Goal: Information Seeking & Learning: Learn about a topic

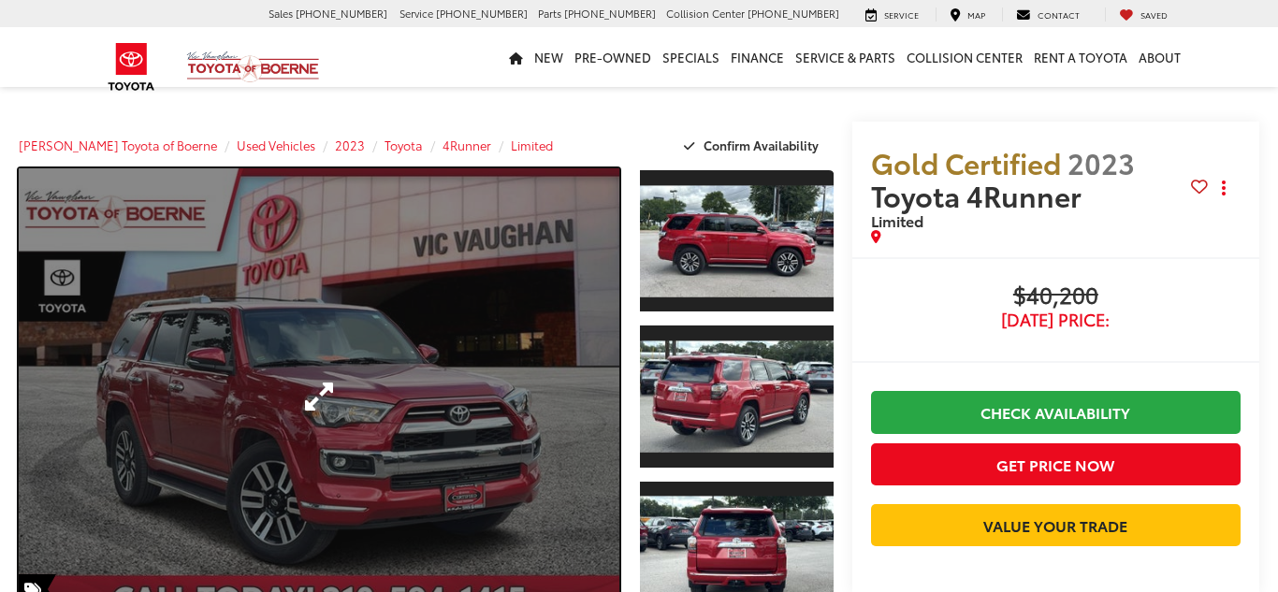
click at [492, 427] on link "Expand Photo 0" at bounding box center [319, 396] width 601 height 457
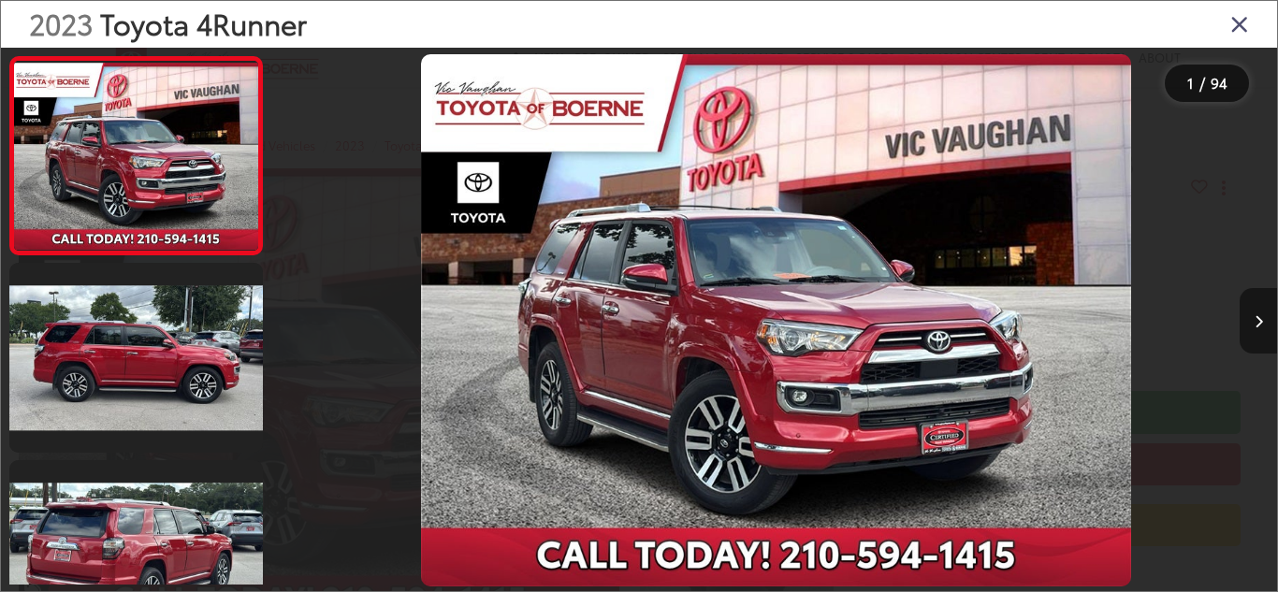
click at [1260, 323] on icon "Next image" at bounding box center [1259, 321] width 8 height 13
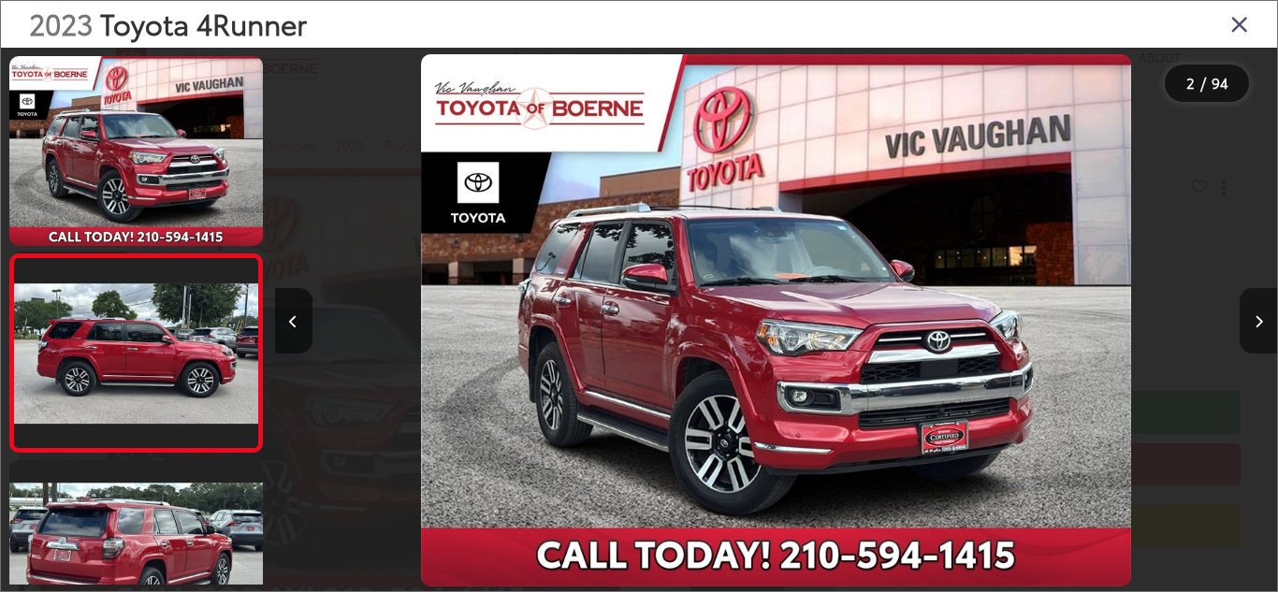
click at [1260, 323] on icon "Next image" at bounding box center [1259, 321] width 8 height 13
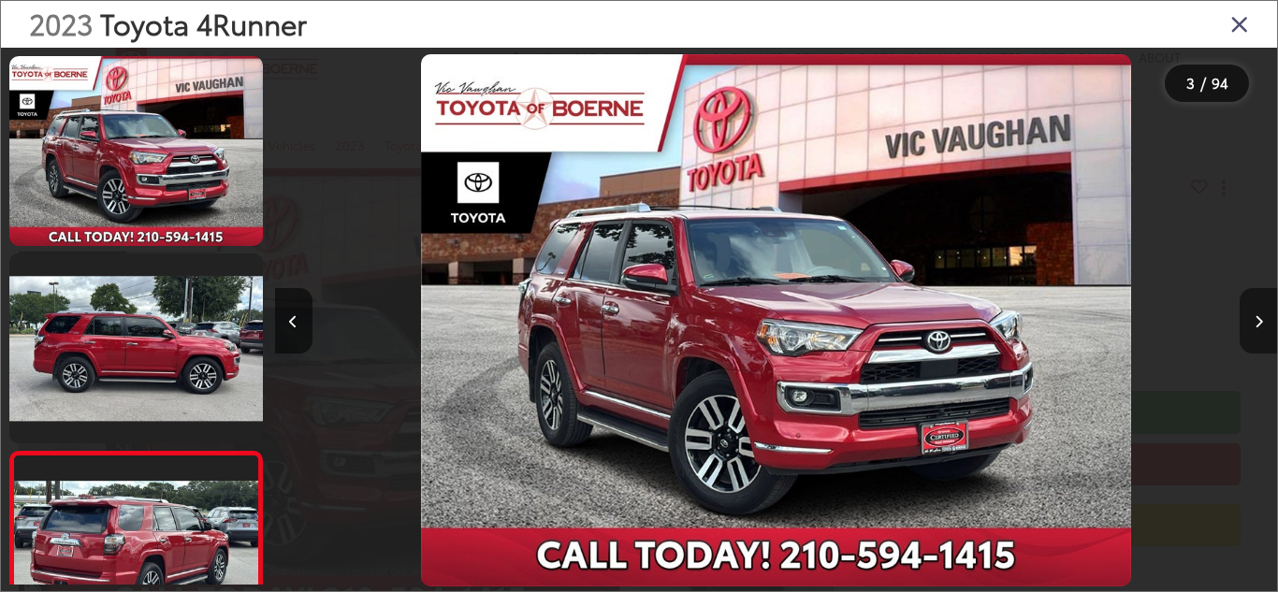
click at [1260, 323] on icon "Next image" at bounding box center [1259, 321] width 8 height 13
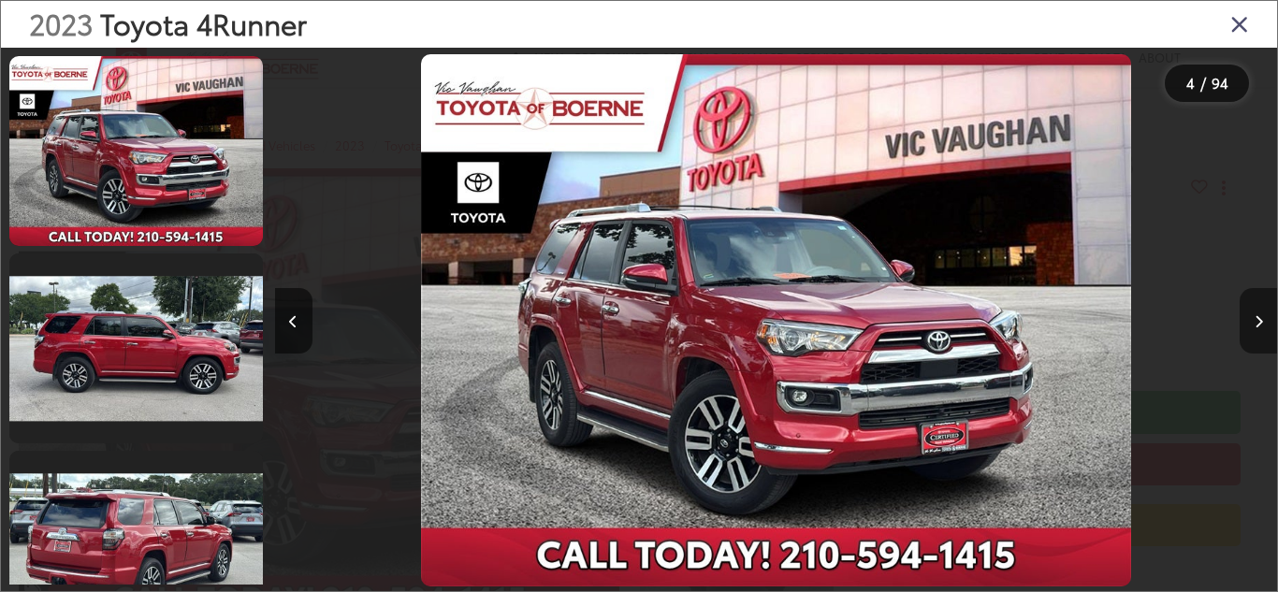
click at [1260, 323] on icon "Next image" at bounding box center [1259, 321] width 8 height 13
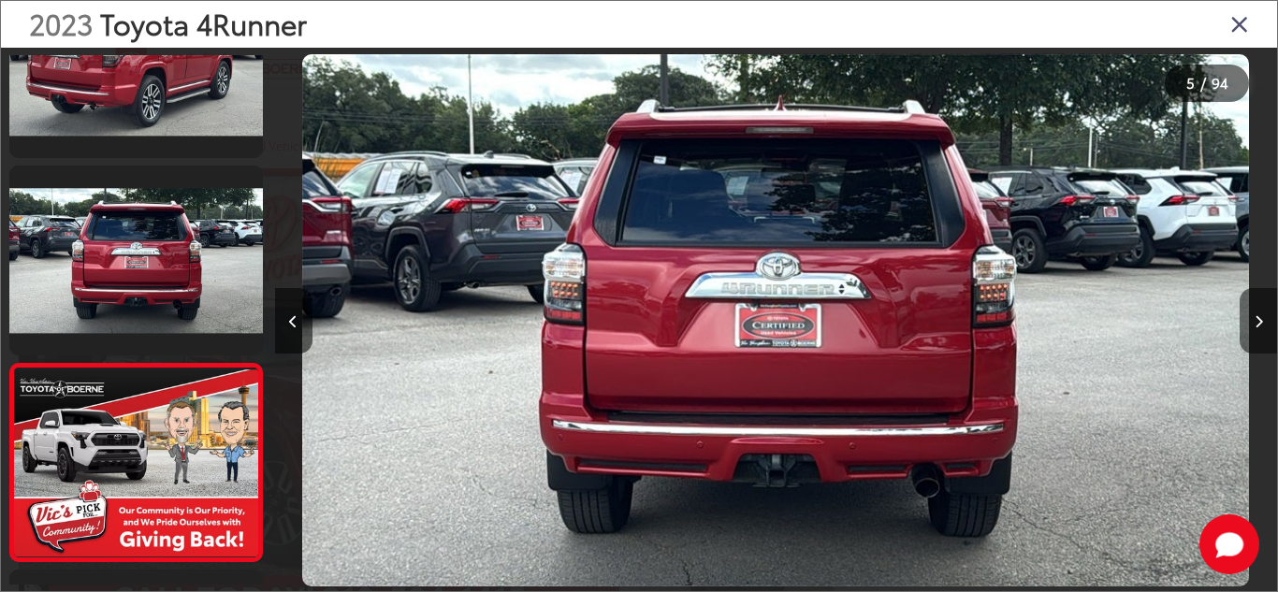
click at [1260, 323] on icon "Next image" at bounding box center [1259, 321] width 8 height 13
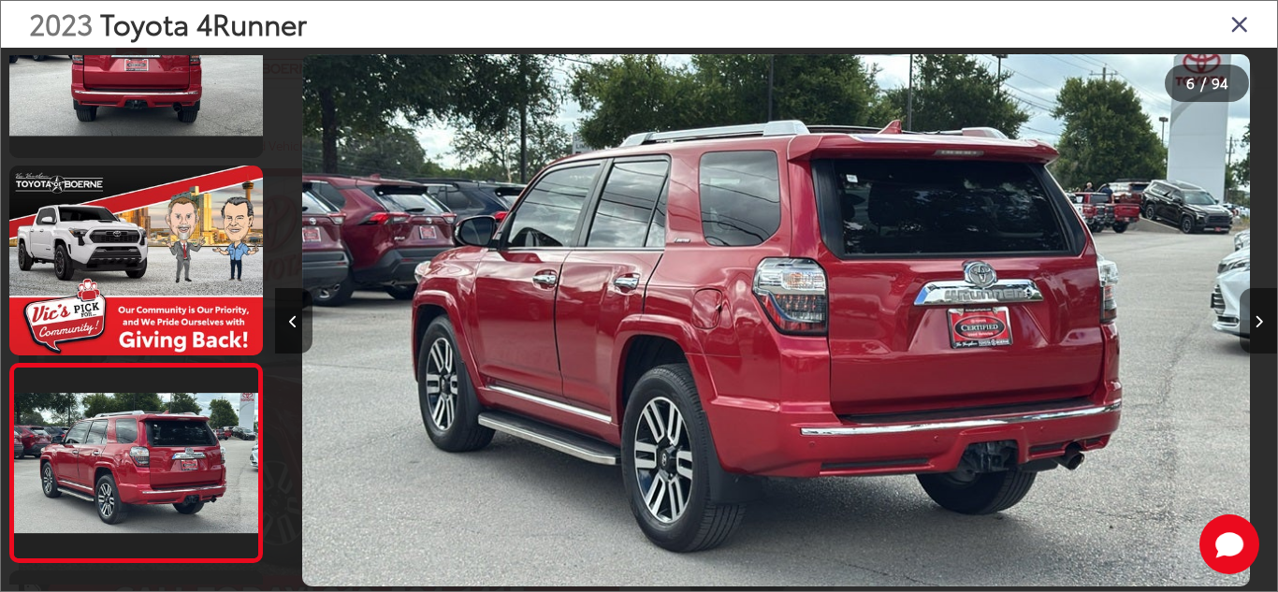
scroll to position [878, 0]
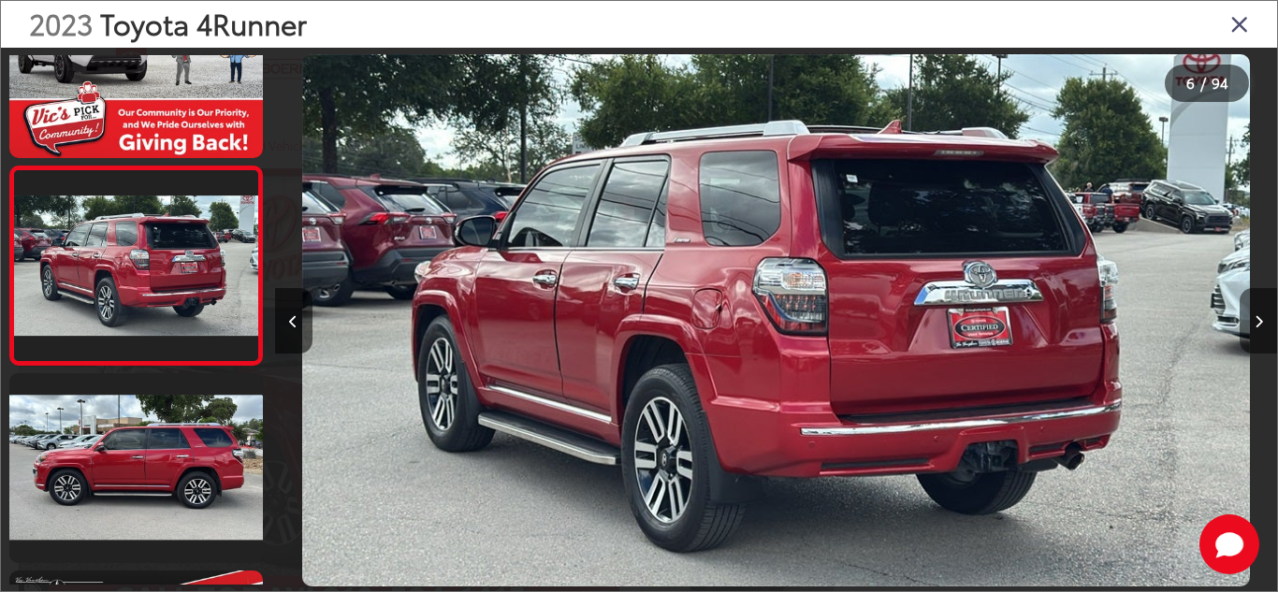
click at [1260, 323] on icon "Next image" at bounding box center [1259, 321] width 8 height 13
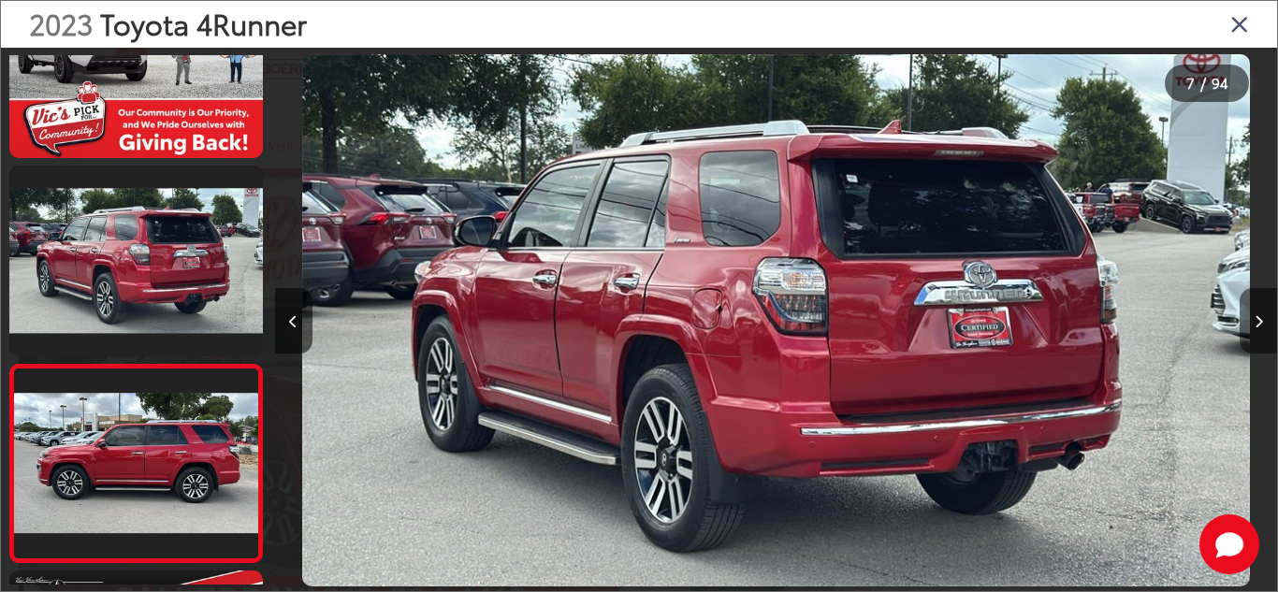
click at [1260, 323] on icon "Next image" at bounding box center [1259, 321] width 8 height 13
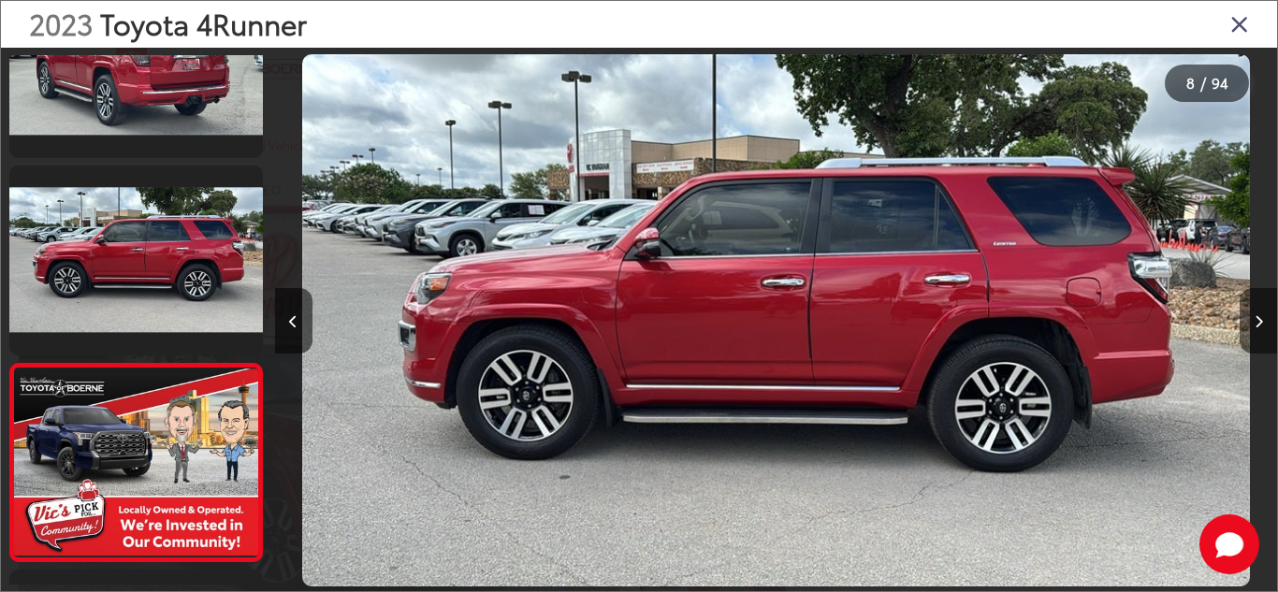
scroll to position [0, 6953]
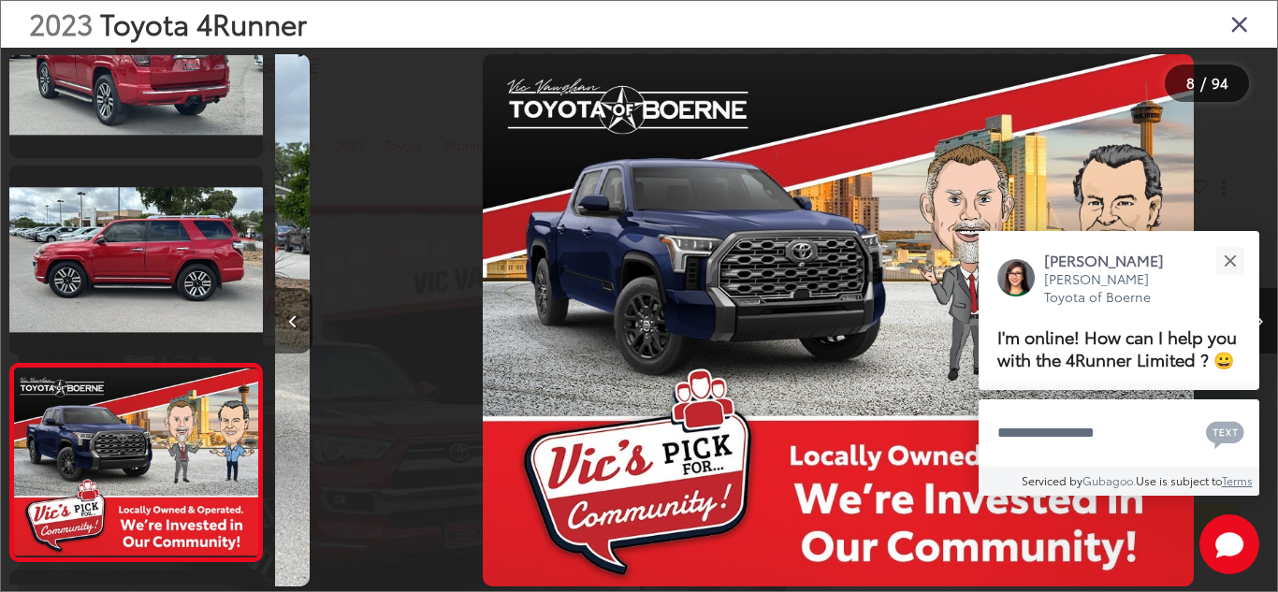
click at [1260, 323] on icon "Next image" at bounding box center [1259, 321] width 8 height 13
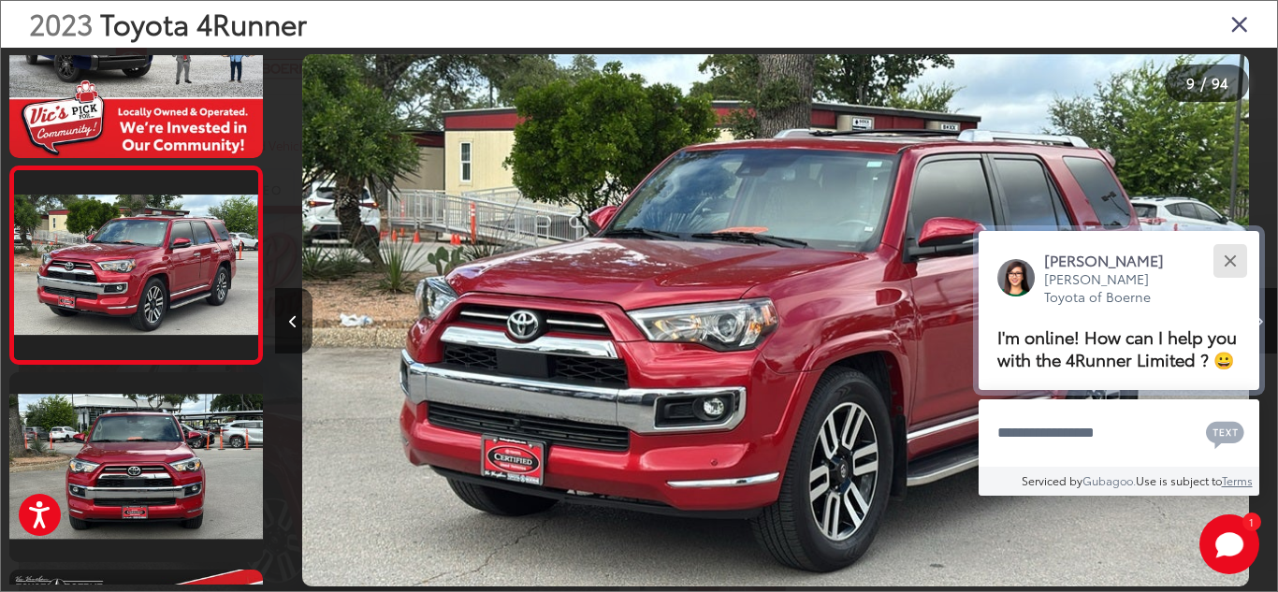
scroll to position [0, 0]
click at [1228, 258] on div "Close" at bounding box center [1230, 260] width 12 height 12
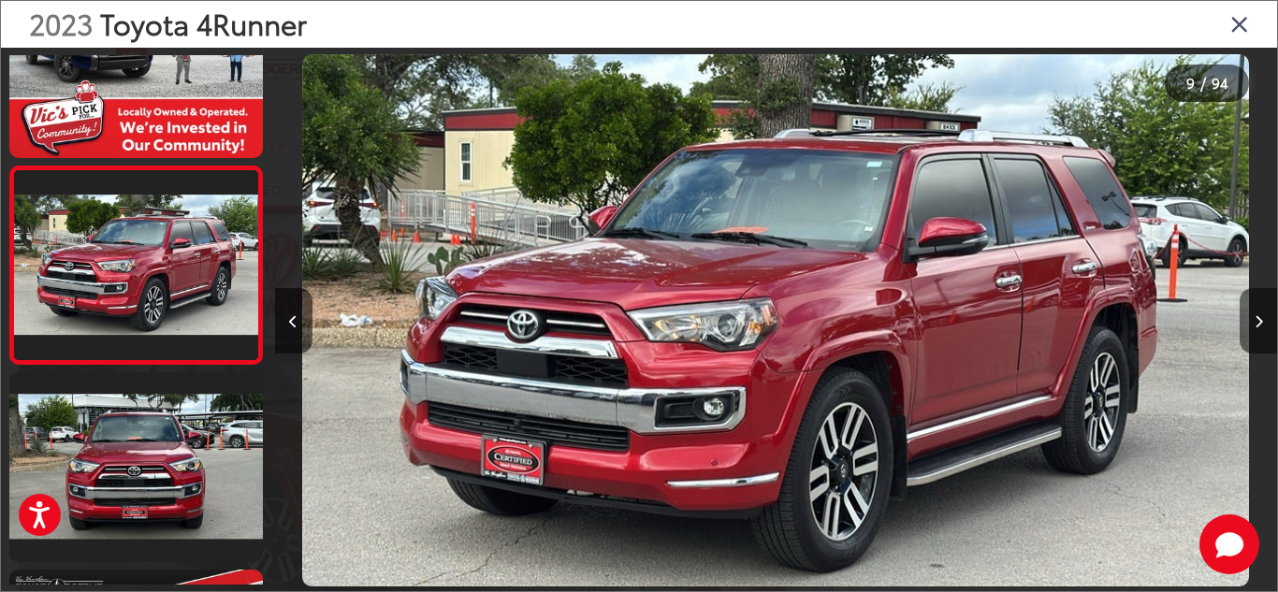
click at [1255, 321] on icon "Next image" at bounding box center [1259, 321] width 8 height 13
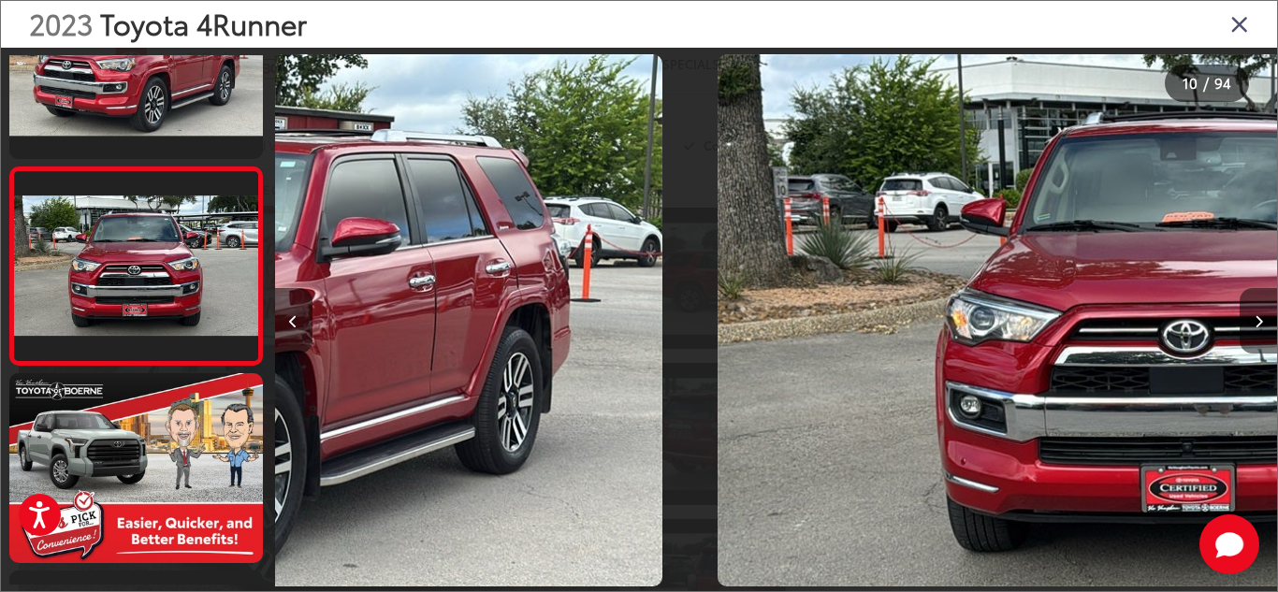
scroll to position [1668, 0]
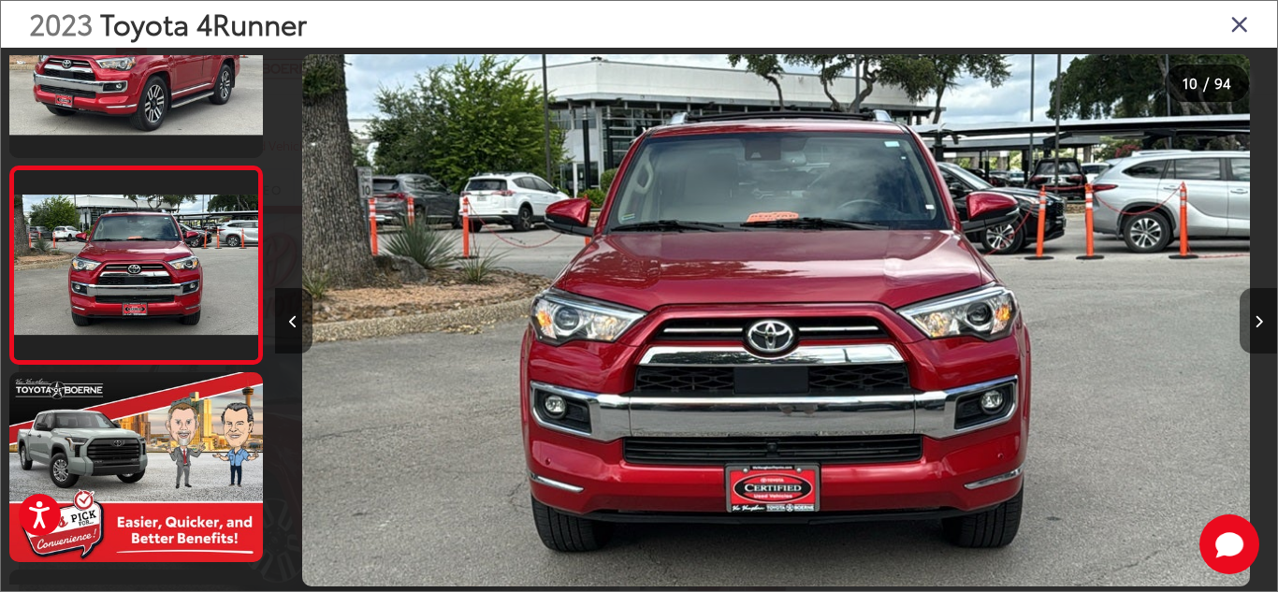
click at [1255, 321] on icon "Next image" at bounding box center [1259, 321] width 8 height 13
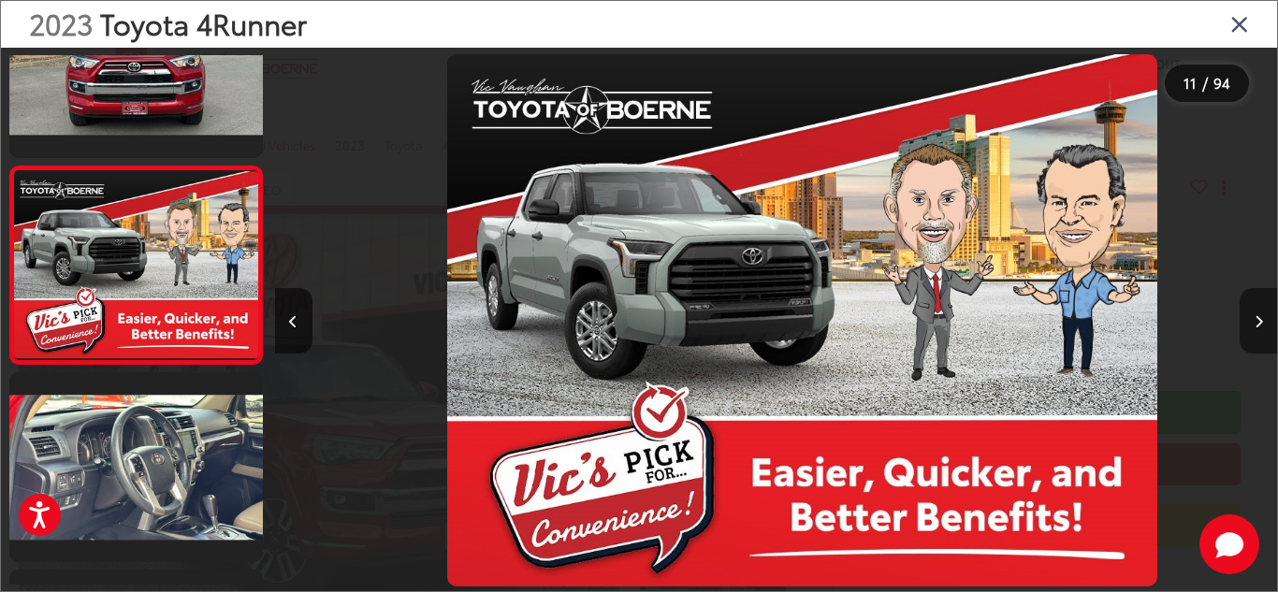
scroll to position [0, 10022]
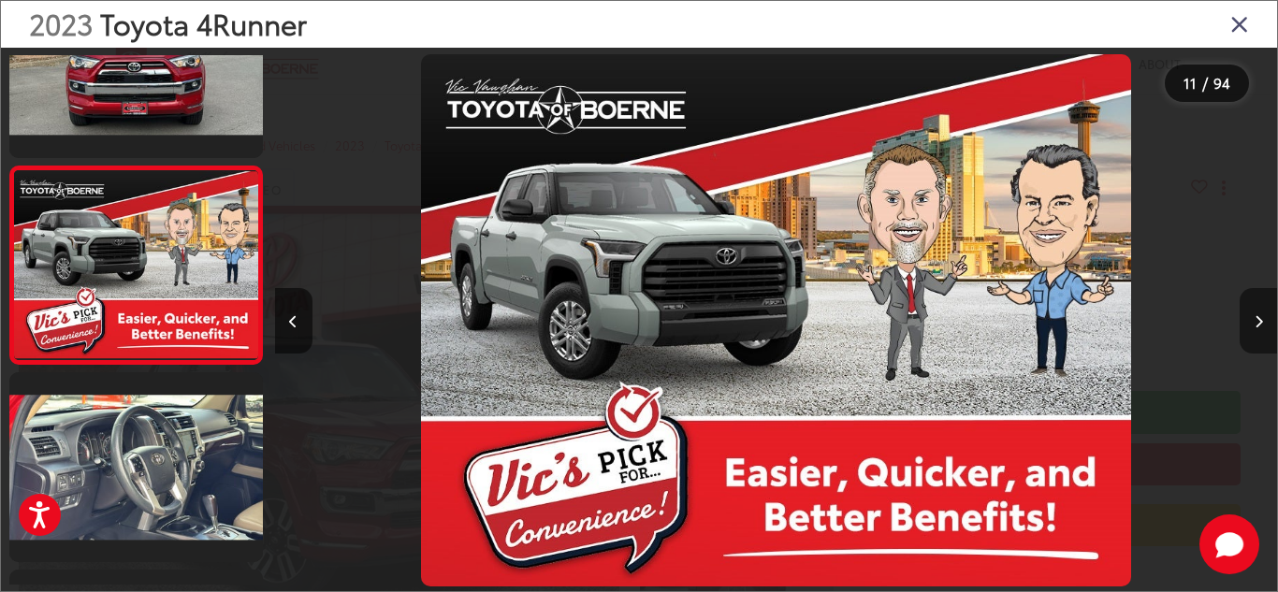
click at [1255, 321] on icon "Next image" at bounding box center [1259, 321] width 8 height 13
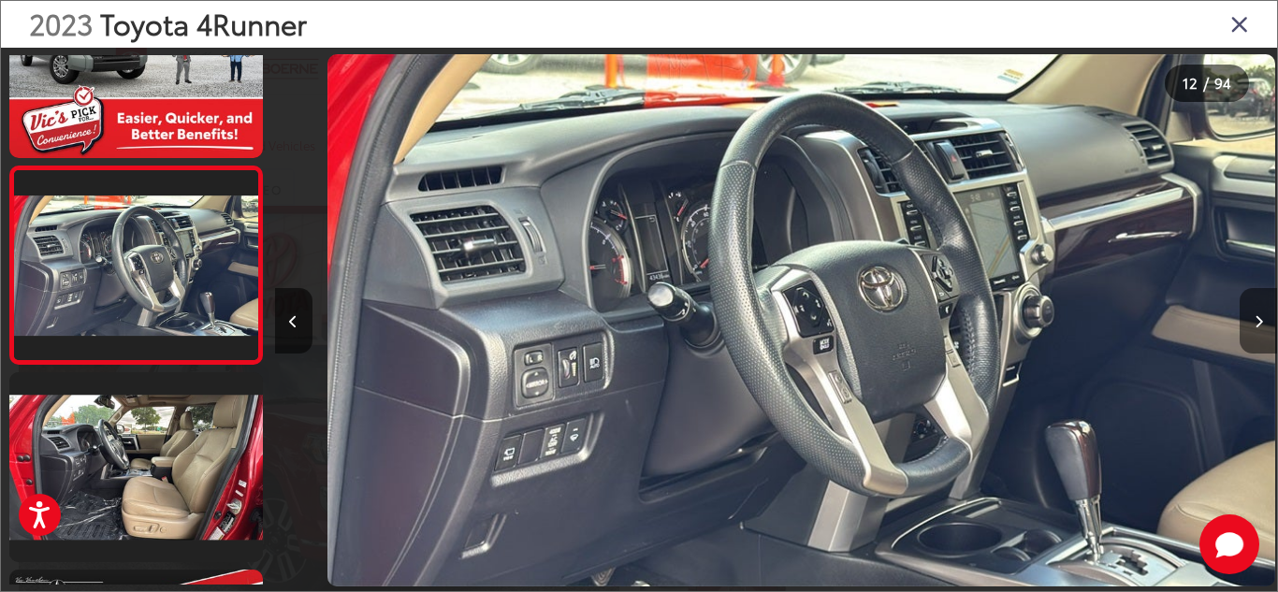
scroll to position [0, 11024]
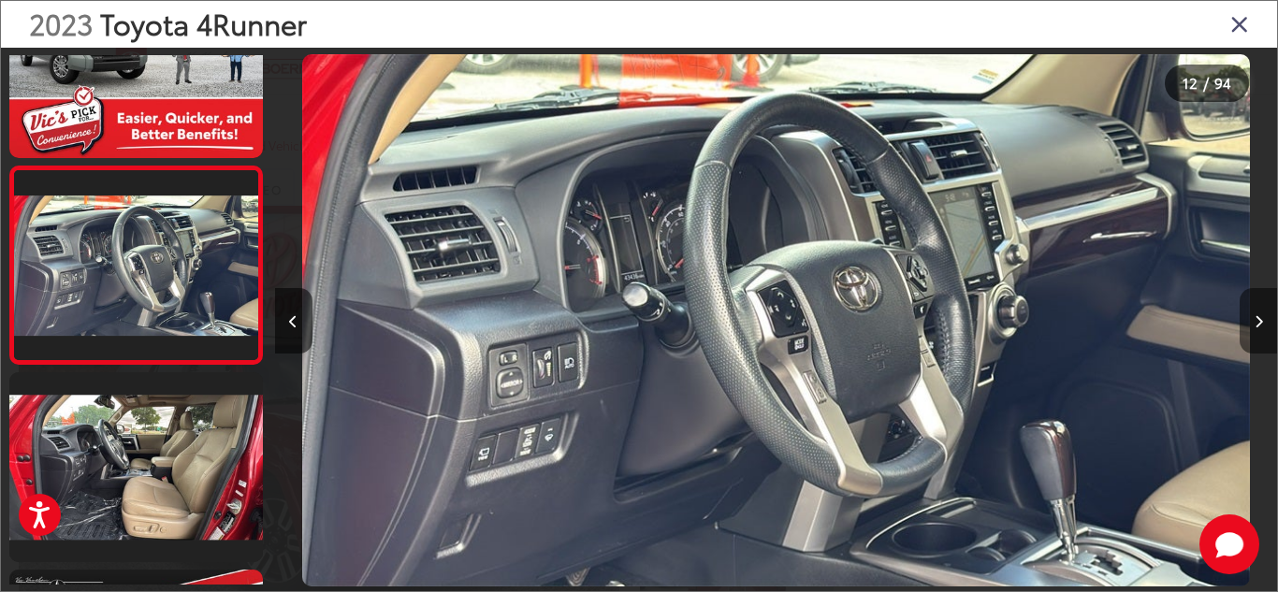
click at [1255, 321] on icon "Next image" at bounding box center [1259, 321] width 8 height 13
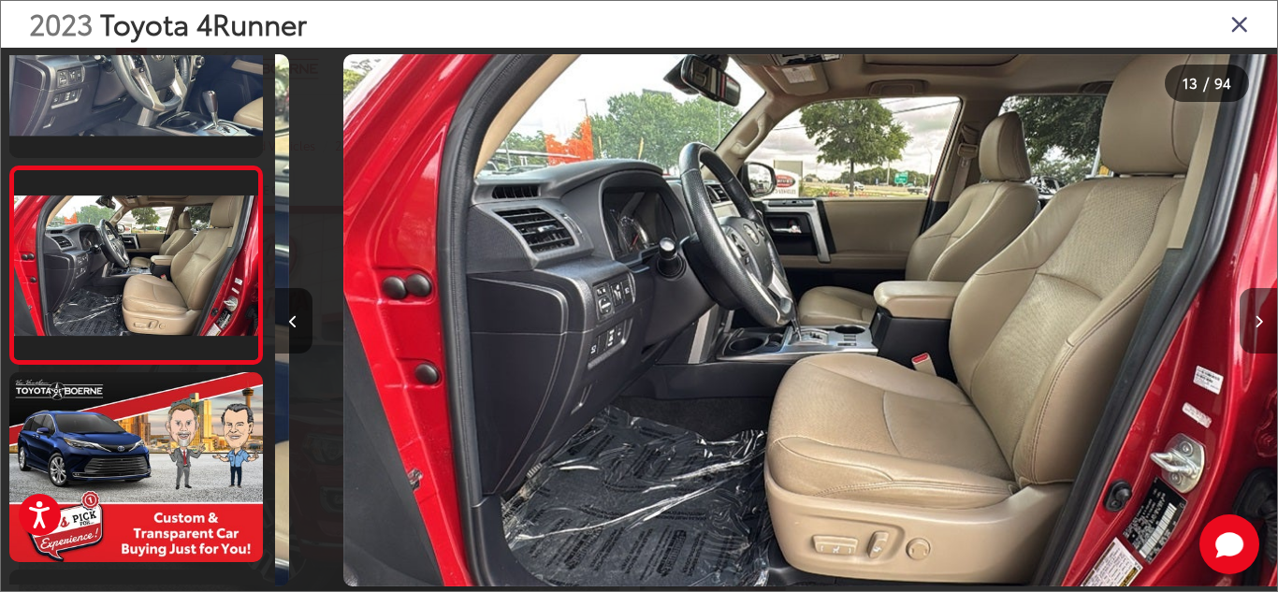
scroll to position [0, 0]
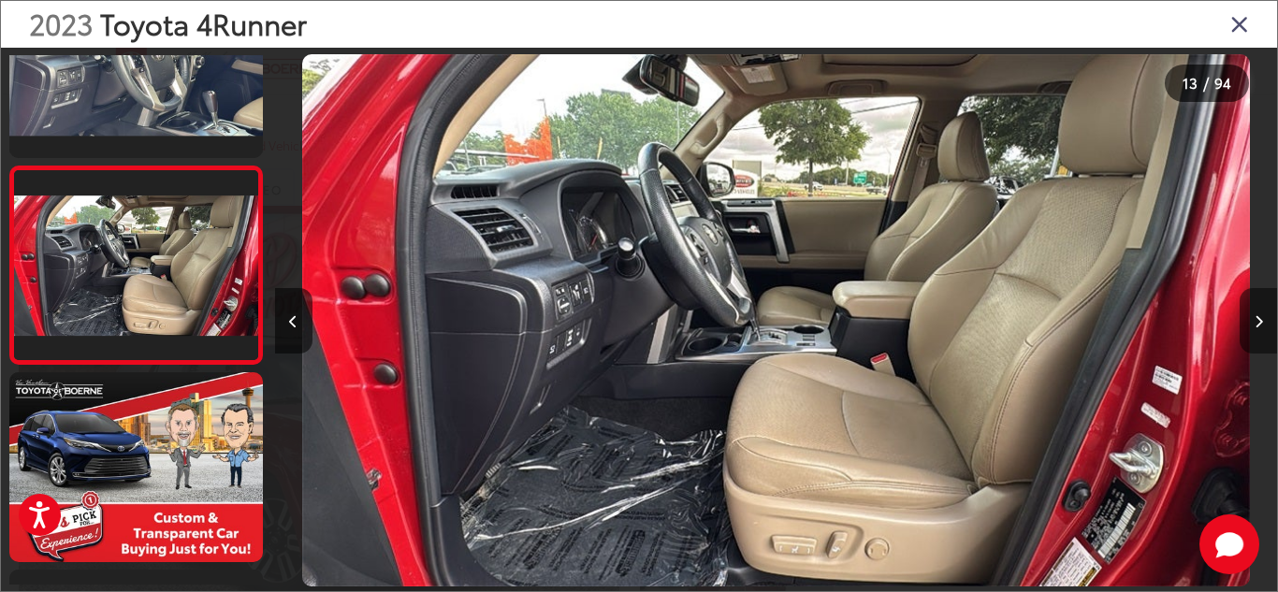
click at [1255, 321] on icon "Next image" at bounding box center [1259, 321] width 8 height 13
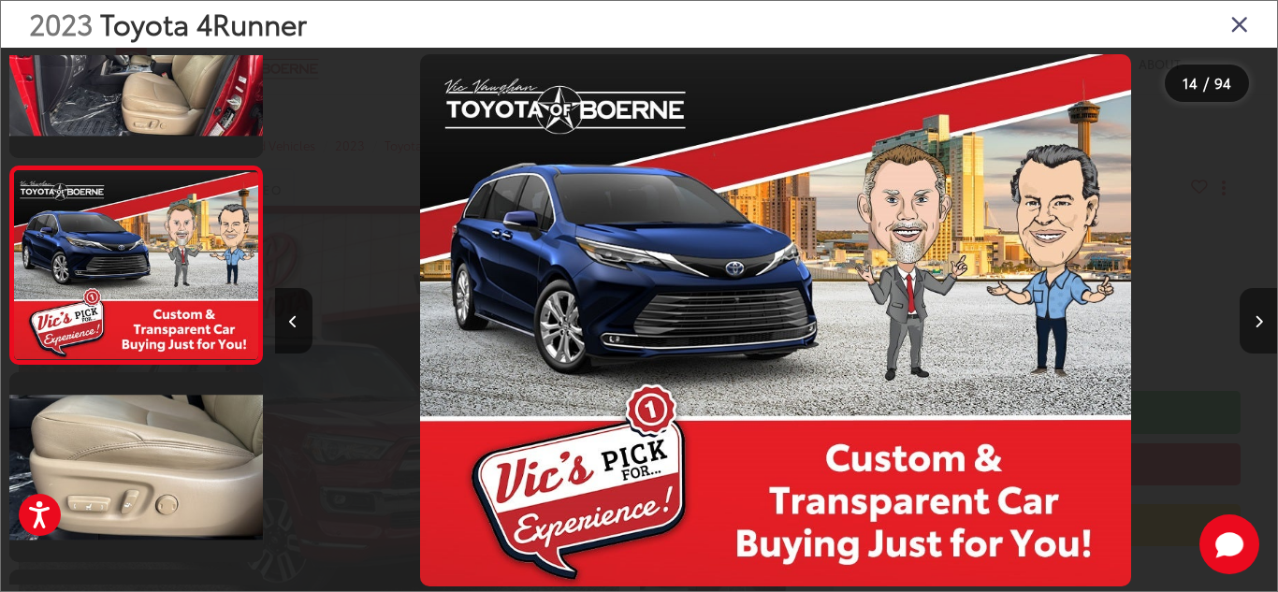
click at [1255, 321] on icon "Next image" at bounding box center [1259, 321] width 8 height 13
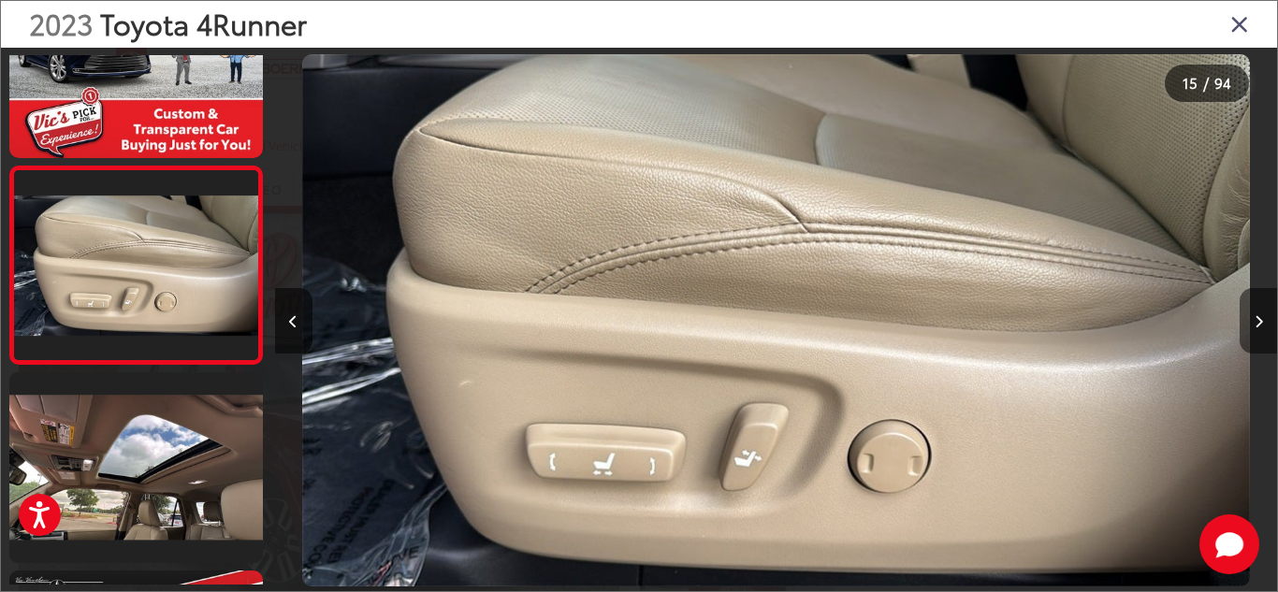
click at [1255, 321] on icon "Next image" at bounding box center [1259, 321] width 8 height 13
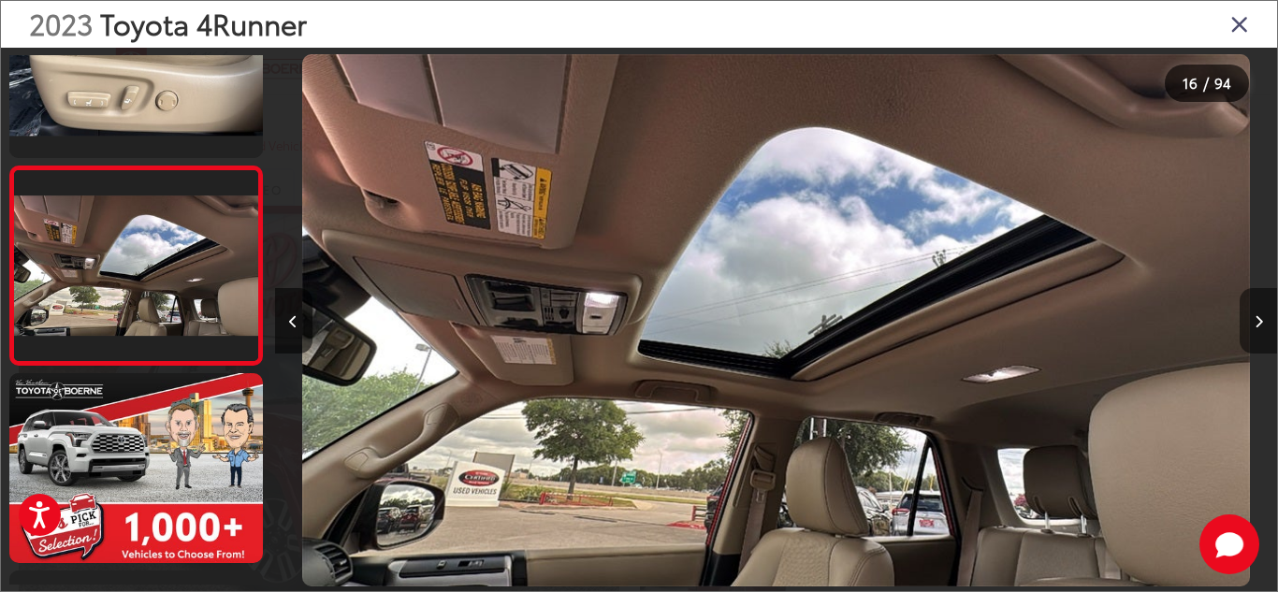
click at [1255, 321] on icon "Next image" at bounding box center [1259, 321] width 8 height 13
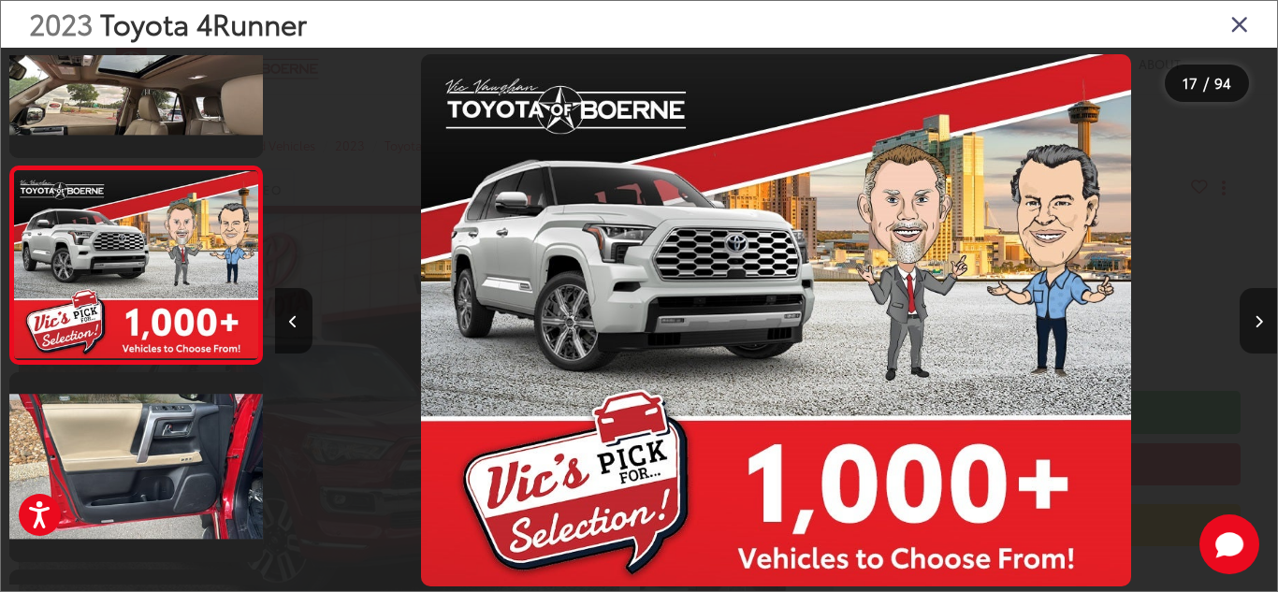
click at [1255, 321] on icon "Next image" at bounding box center [1259, 321] width 8 height 13
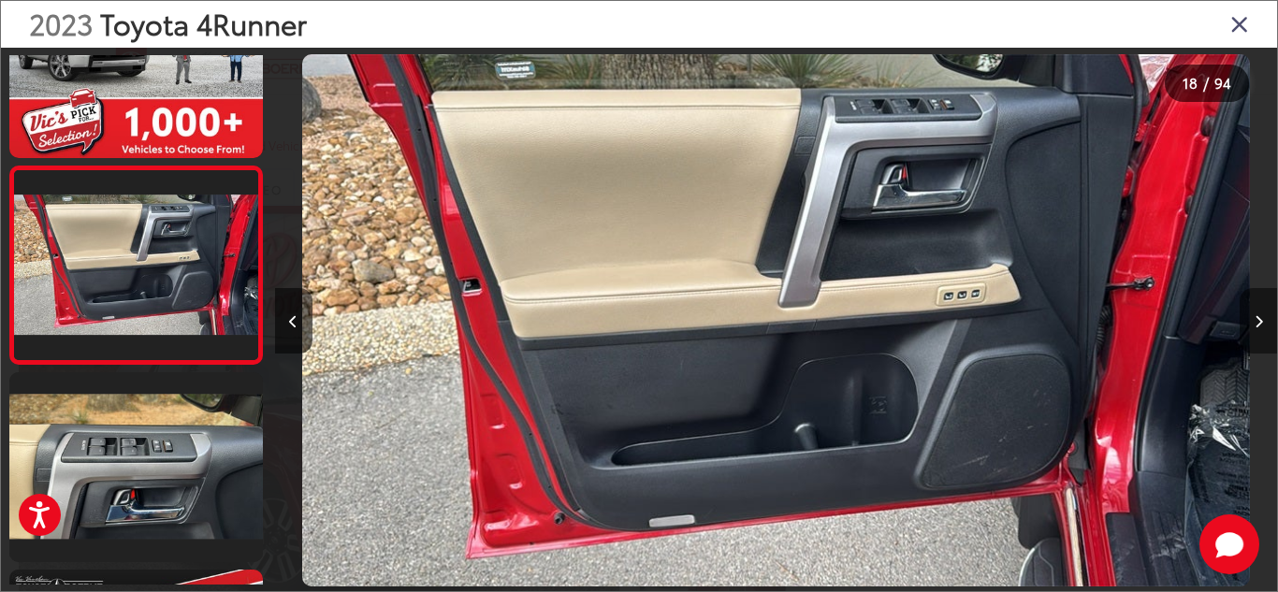
click at [1255, 321] on icon "Next image" at bounding box center [1259, 321] width 8 height 13
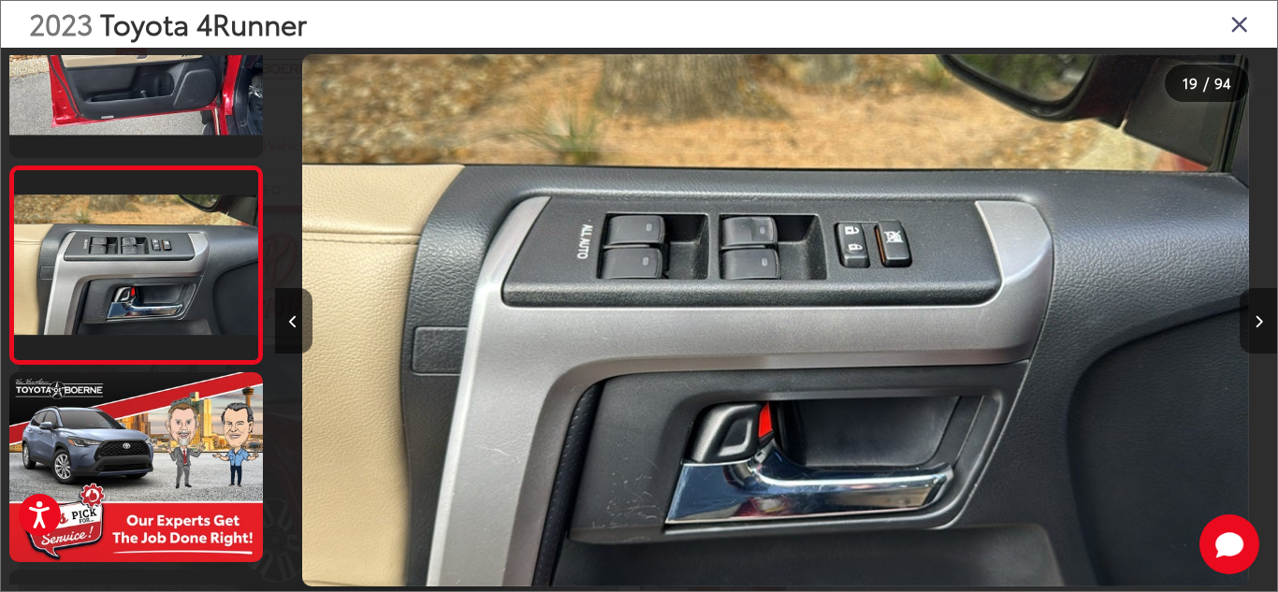
click at [1255, 321] on icon "Next image" at bounding box center [1259, 321] width 8 height 13
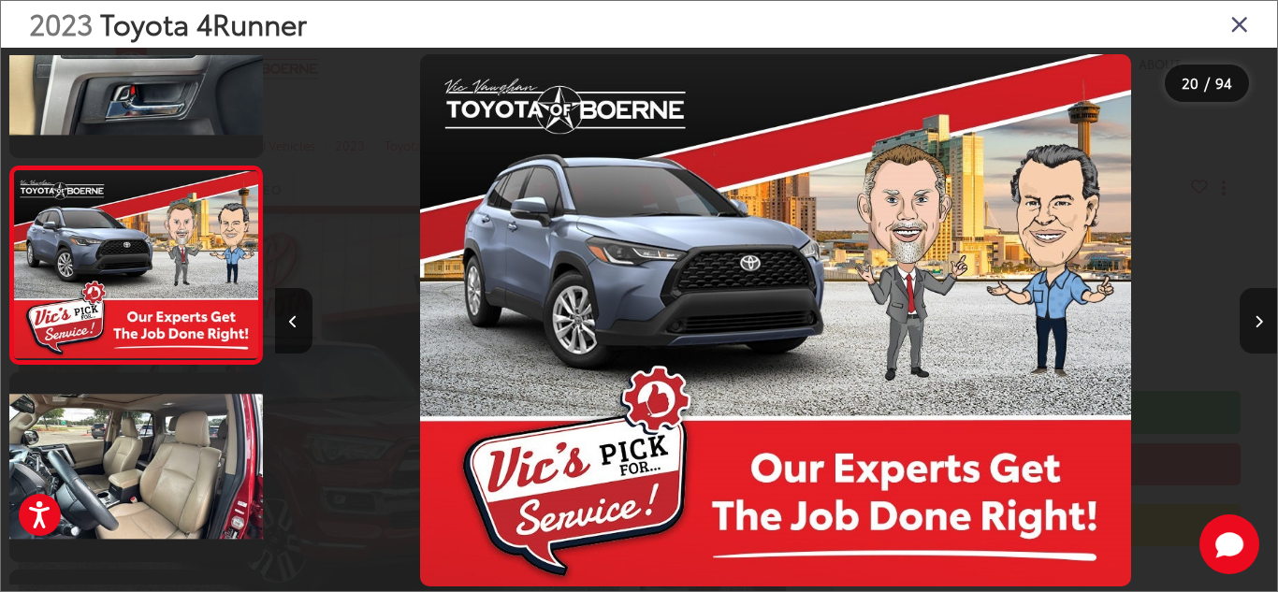
click at [1255, 321] on icon "Next image" at bounding box center [1259, 321] width 8 height 13
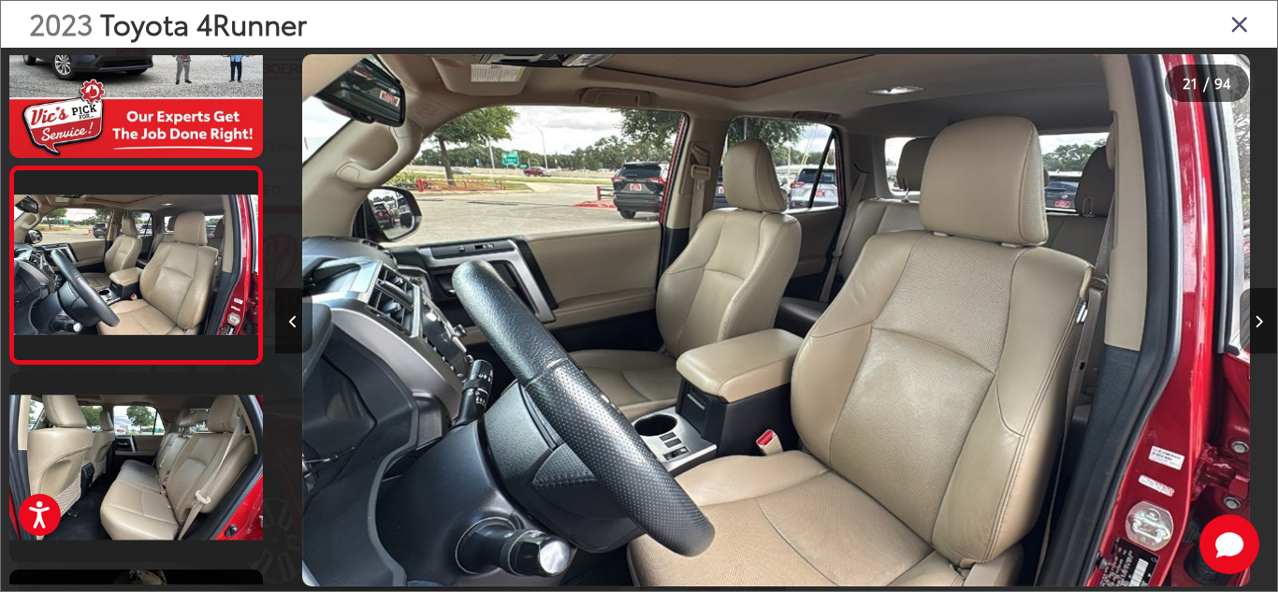
click at [1255, 321] on icon "Next image" at bounding box center [1259, 321] width 8 height 13
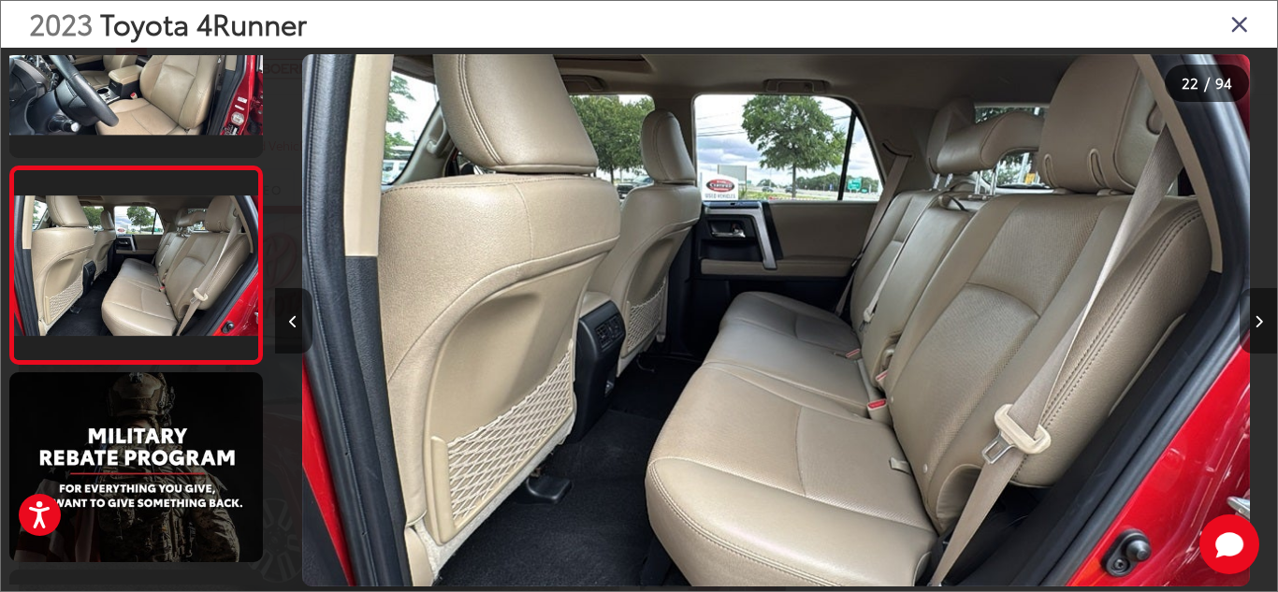
click at [1255, 321] on icon "Next image" at bounding box center [1259, 321] width 8 height 13
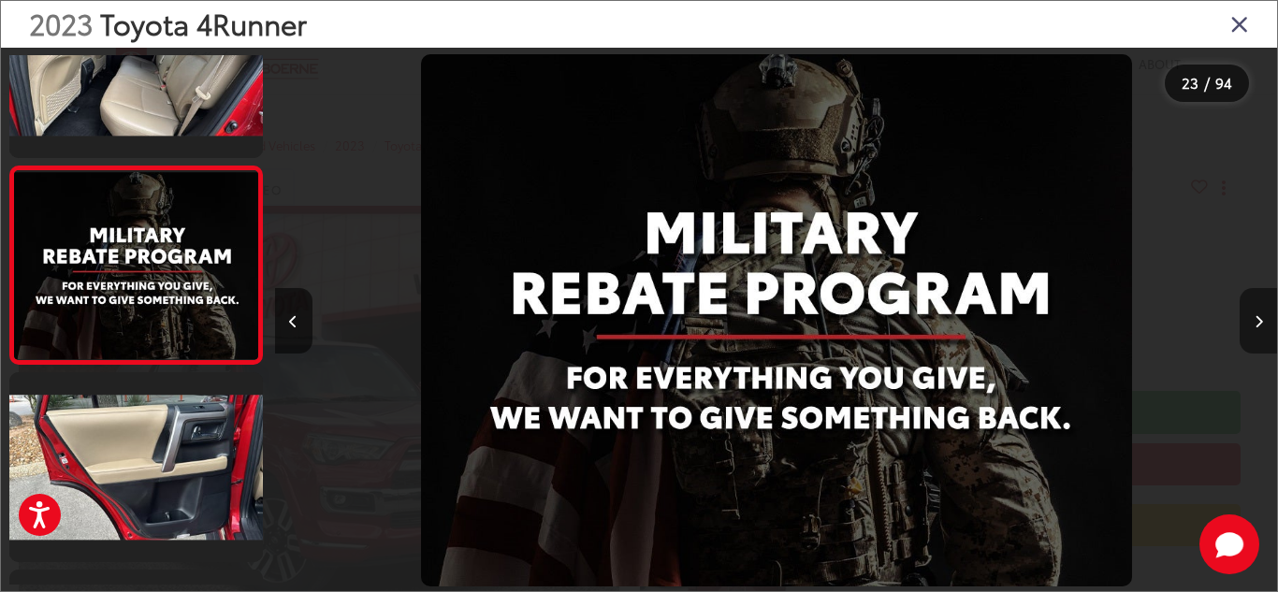
click at [1255, 321] on icon "Next image" at bounding box center [1259, 321] width 8 height 13
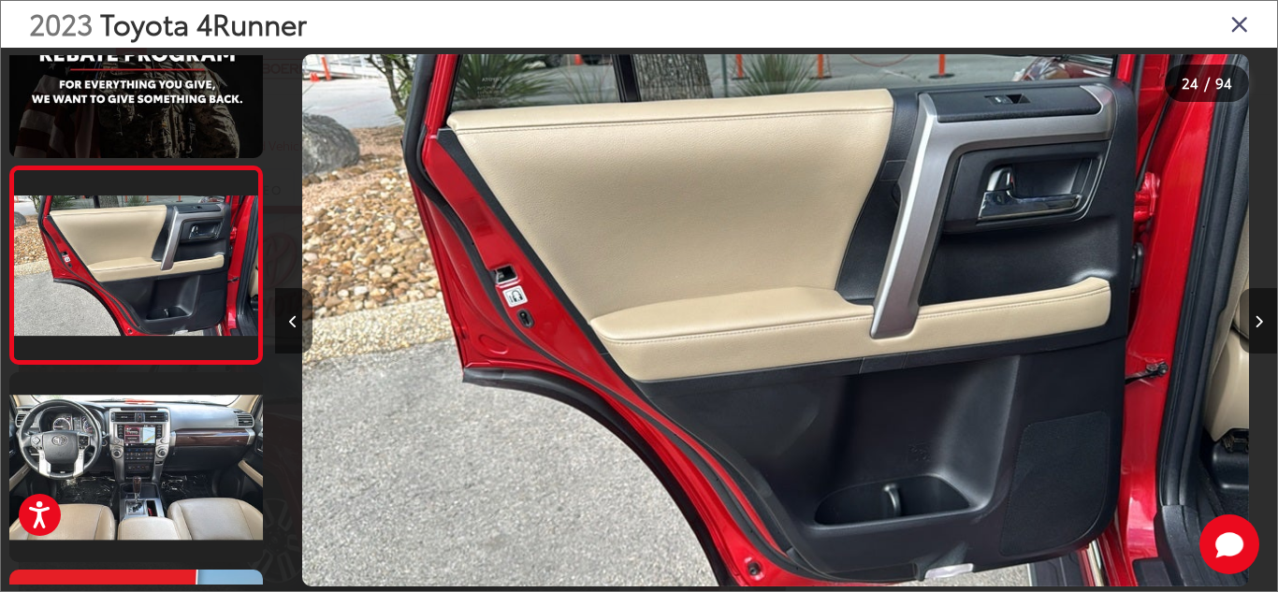
click at [1255, 321] on icon "Next image" at bounding box center [1259, 321] width 8 height 13
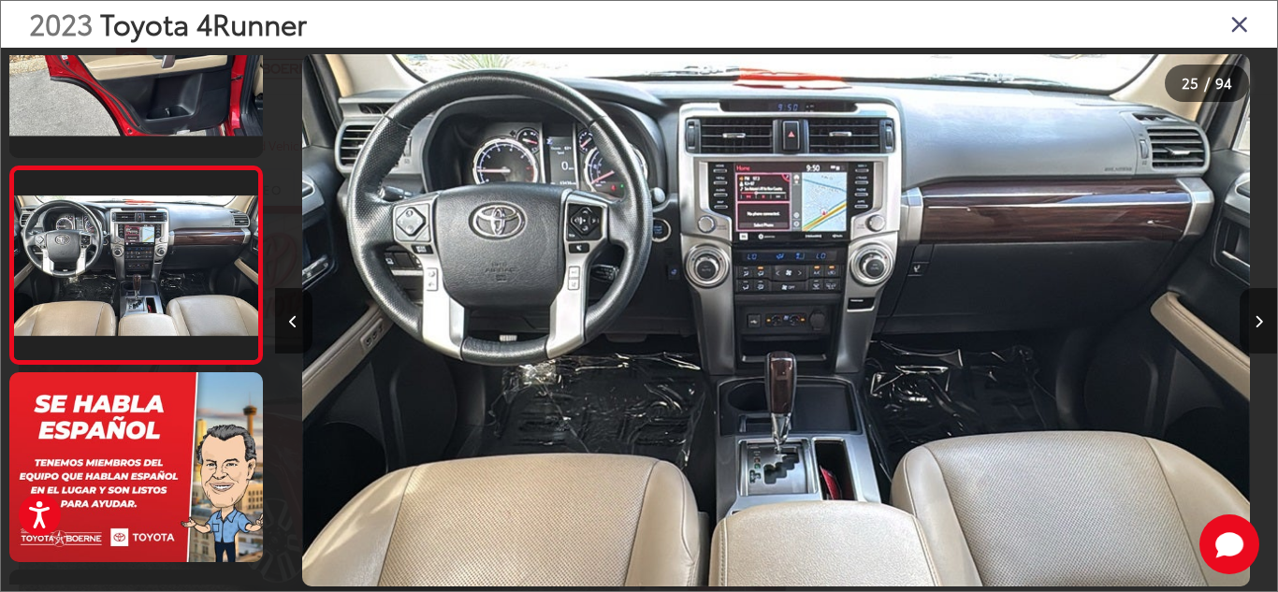
click at [1255, 321] on icon "Next image" at bounding box center [1259, 321] width 8 height 13
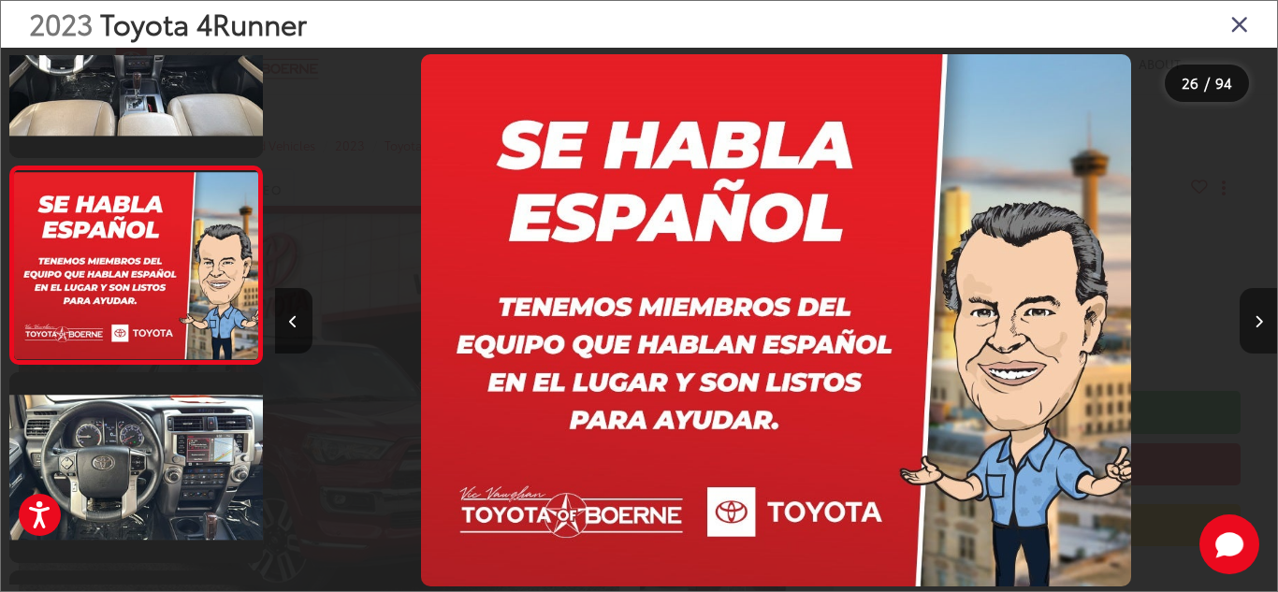
click at [1255, 321] on icon "Next image" at bounding box center [1259, 321] width 8 height 13
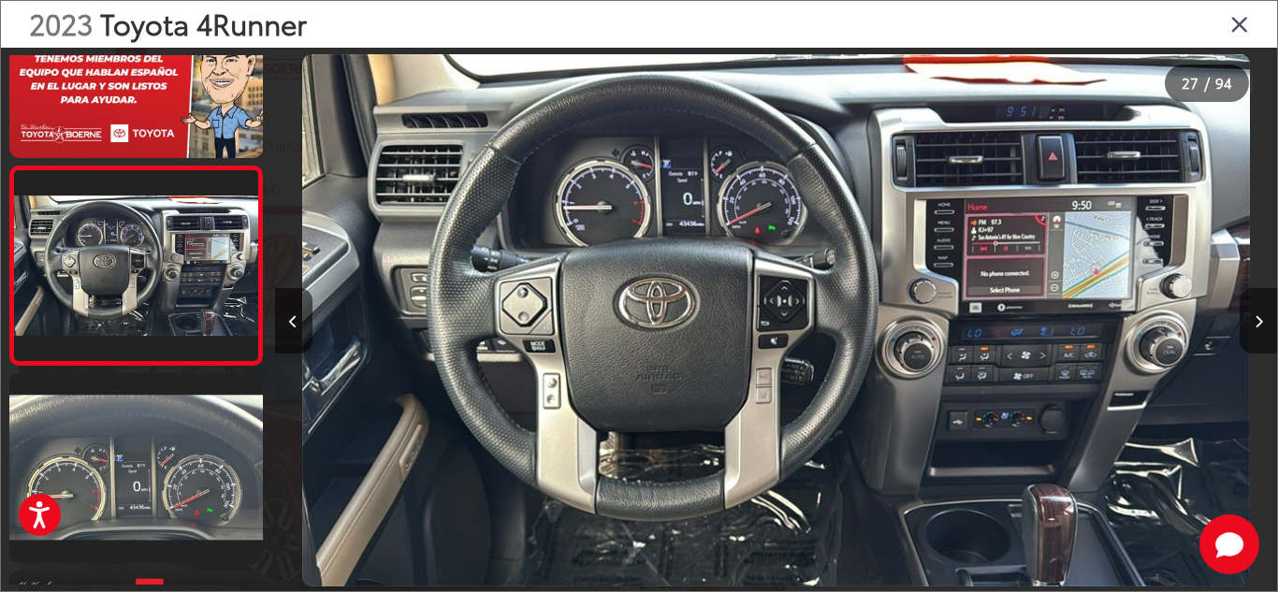
click at [1255, 321] on icon "Next image" at bounding box center [1259, 321] width 8 height 13
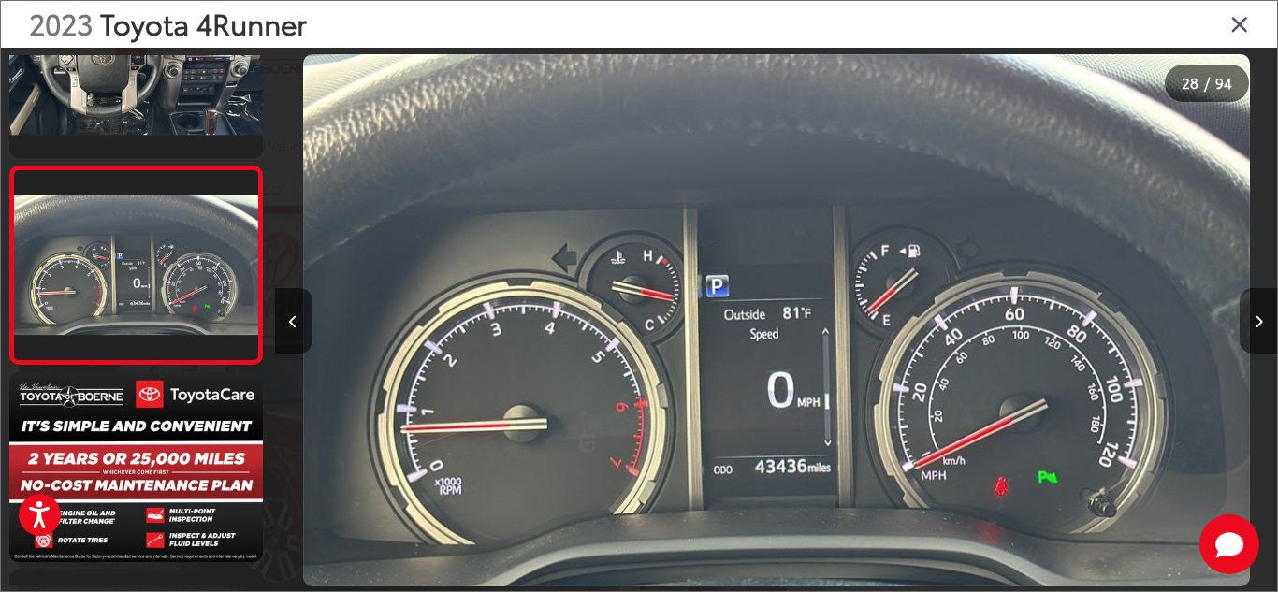
click at [1255, 321] on icon "Next image" at bounding box center [1259, 321] width 8 height 13
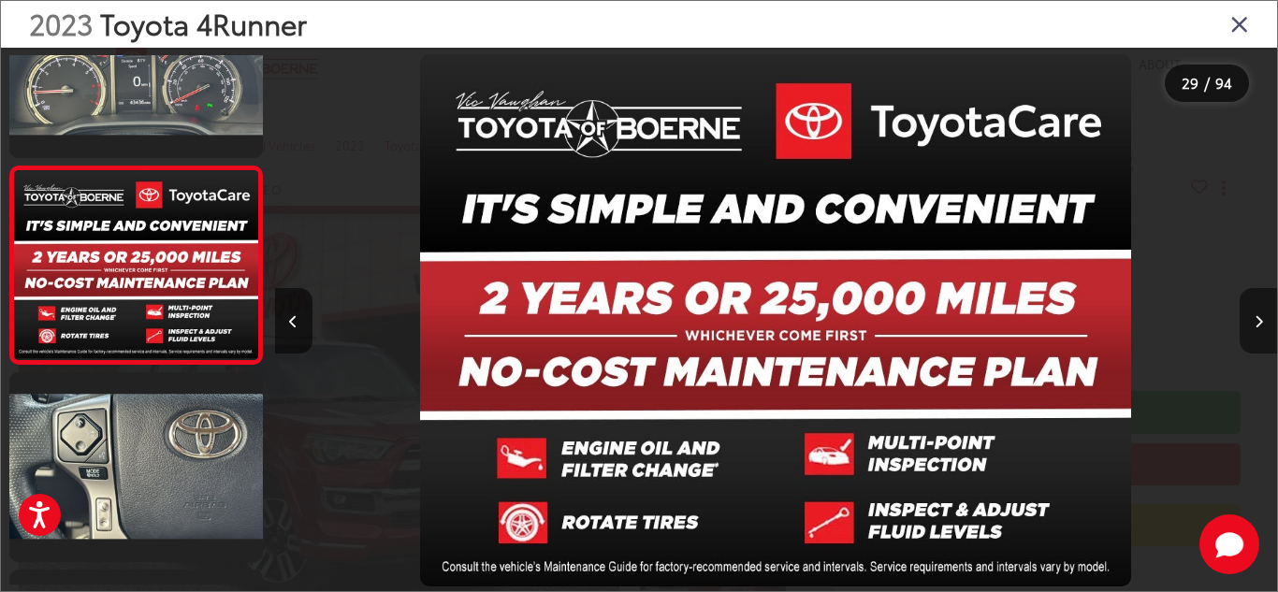
click at [1255, 321] on icon "Next image" at bounding box center [1259, 321] width 8 height 13
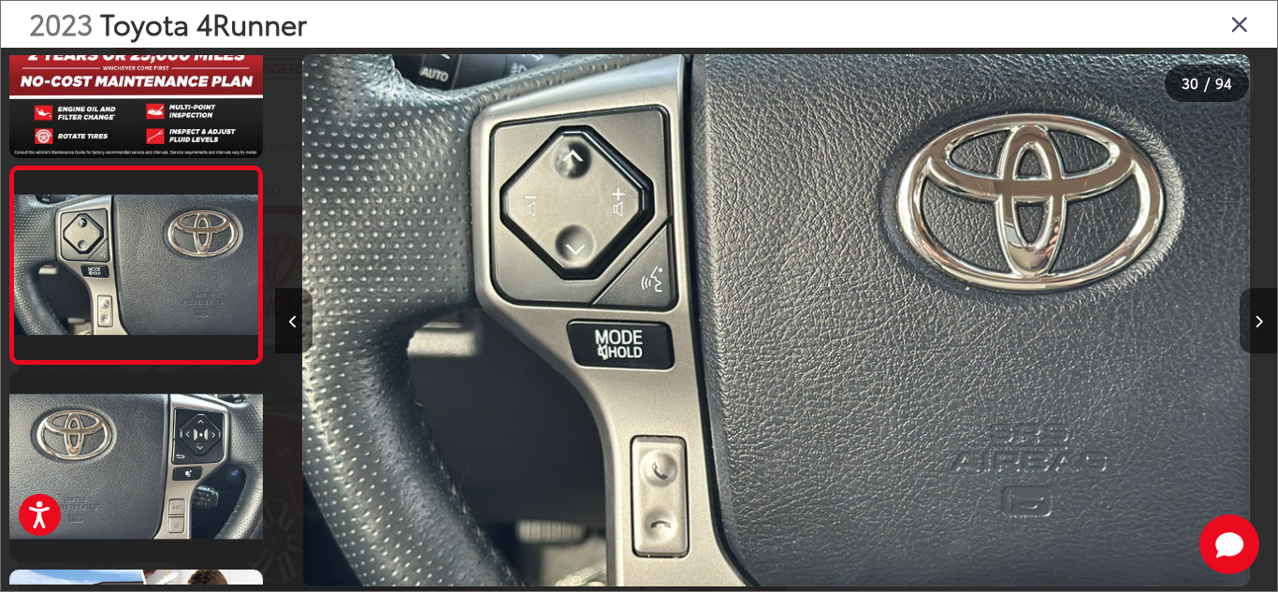
click at [1255, 321] on icon "Next image" at bounding box center [1259, 321] width 8 height 13
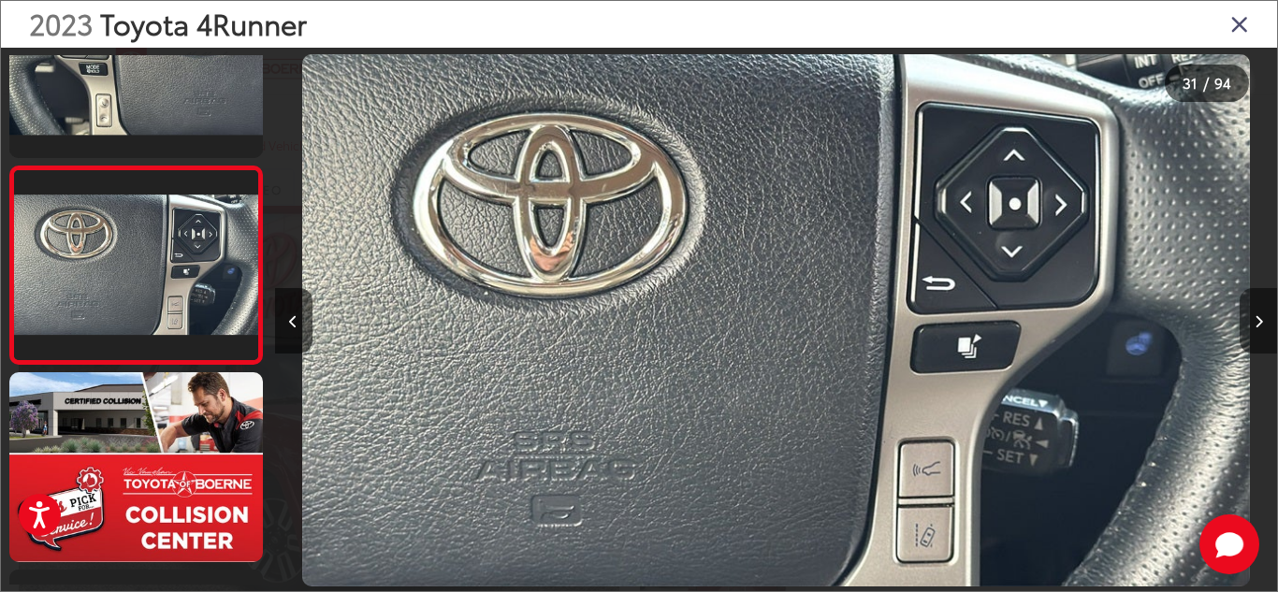
click at [1255, 321] on icon "Next image" at bounding box center [1259, 321] width 8 height 13
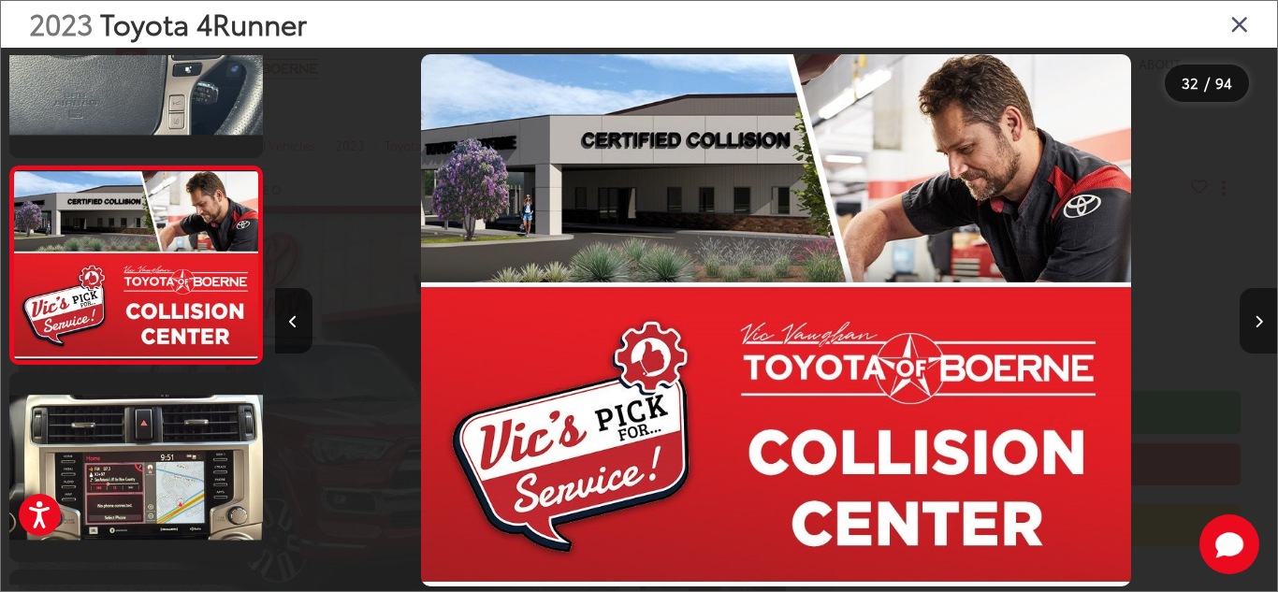
click at [1255, 321] on icon "Next image" at bounding box center [1259, 321] width 8 height 13
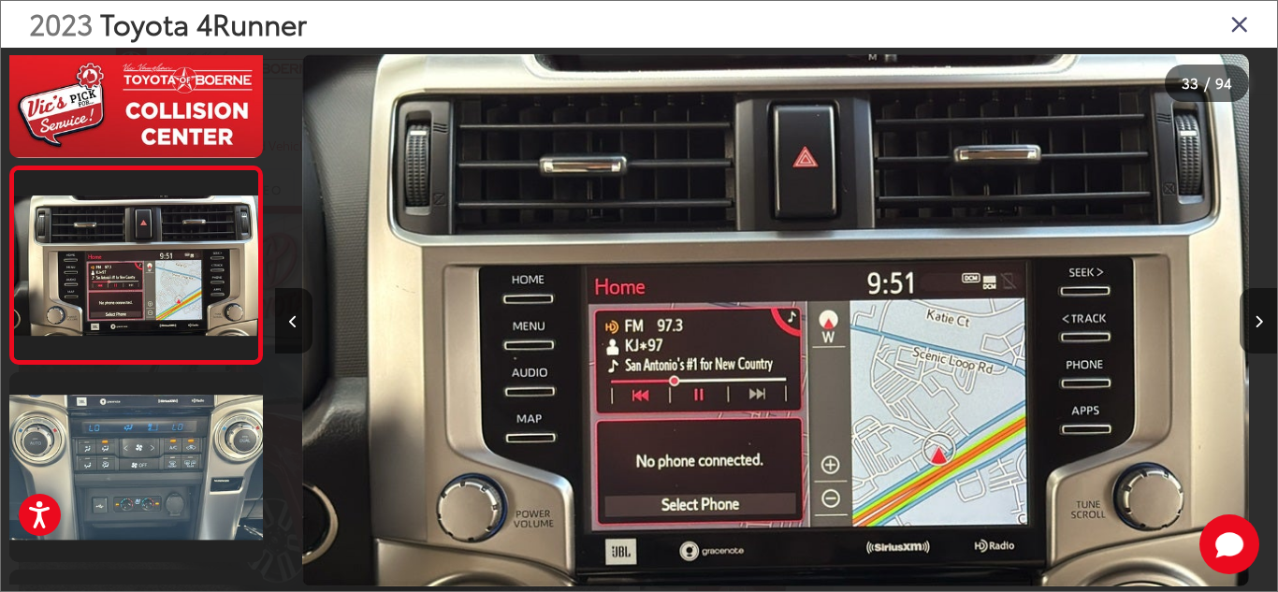
click at [1255, 321] on icon "Next image" at bounding box center [1259, 321] width 8 height 13
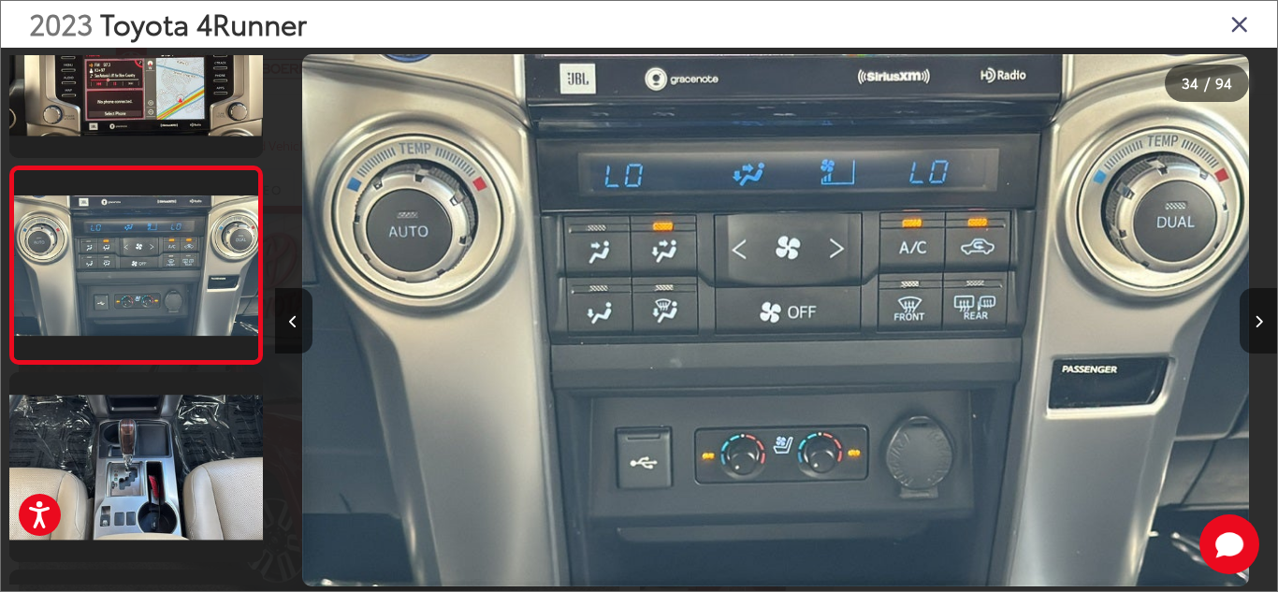
click at [1255, 321] on icon "Next image" at bounding box center [1259, 321] width 8 height 13
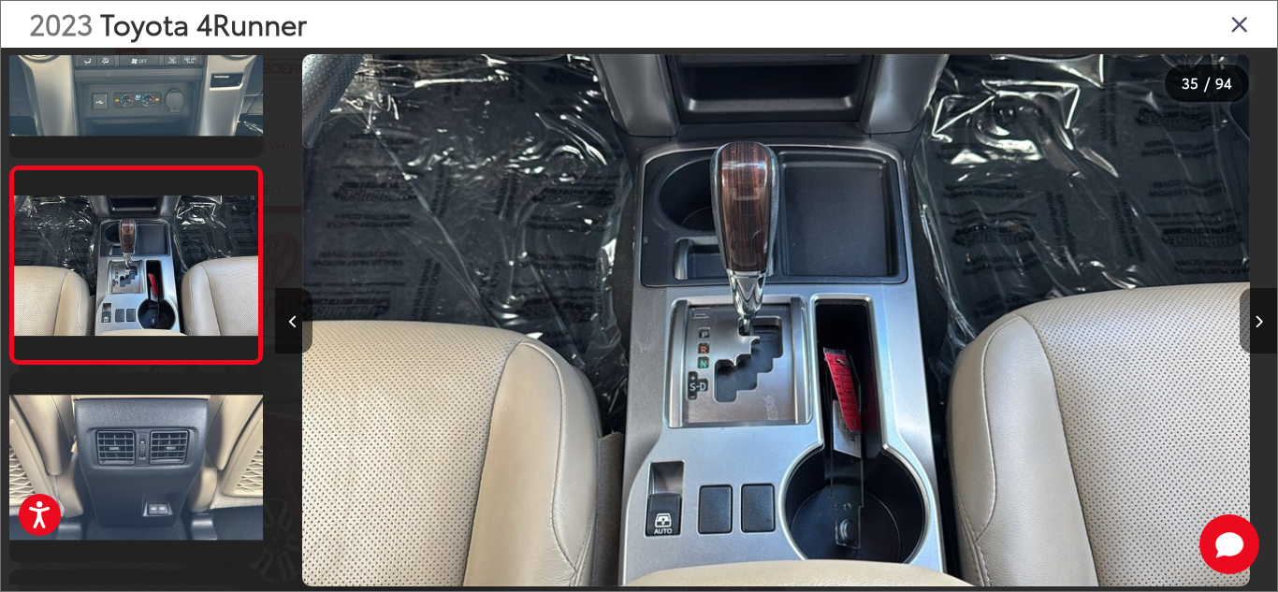
click at [1255, 321] on icon "Next image" at bounding box center [1259, 321] width 8 height 13
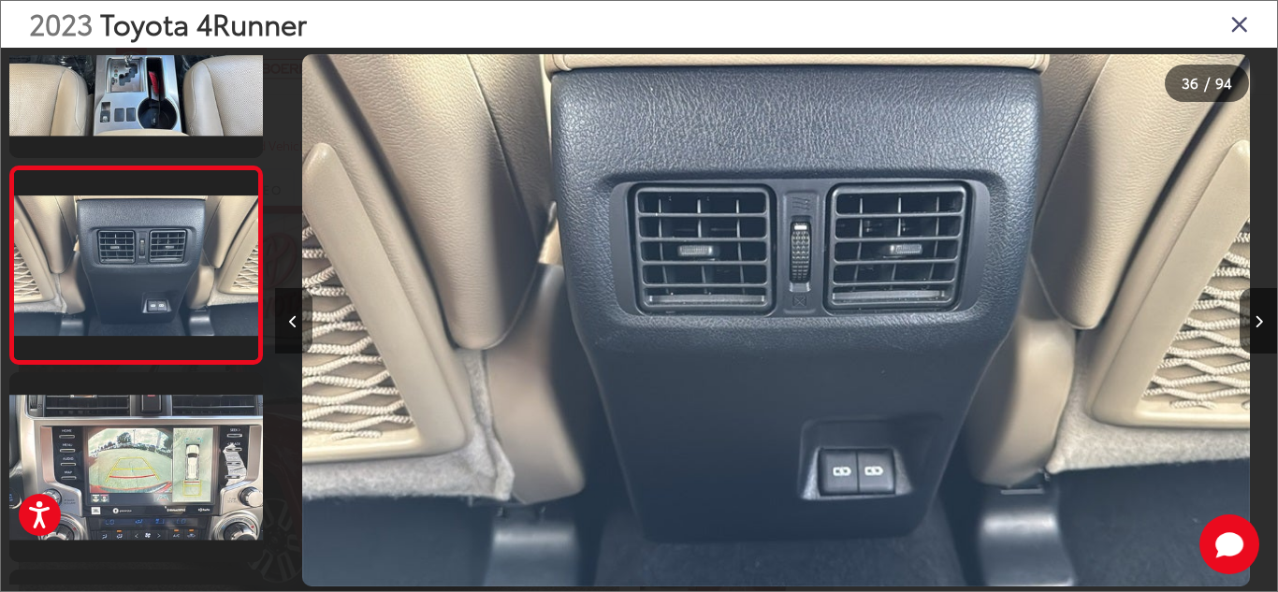
click at [296, 325] on icon "Previous image" at bounding box center [293, 321] width 8 height 13
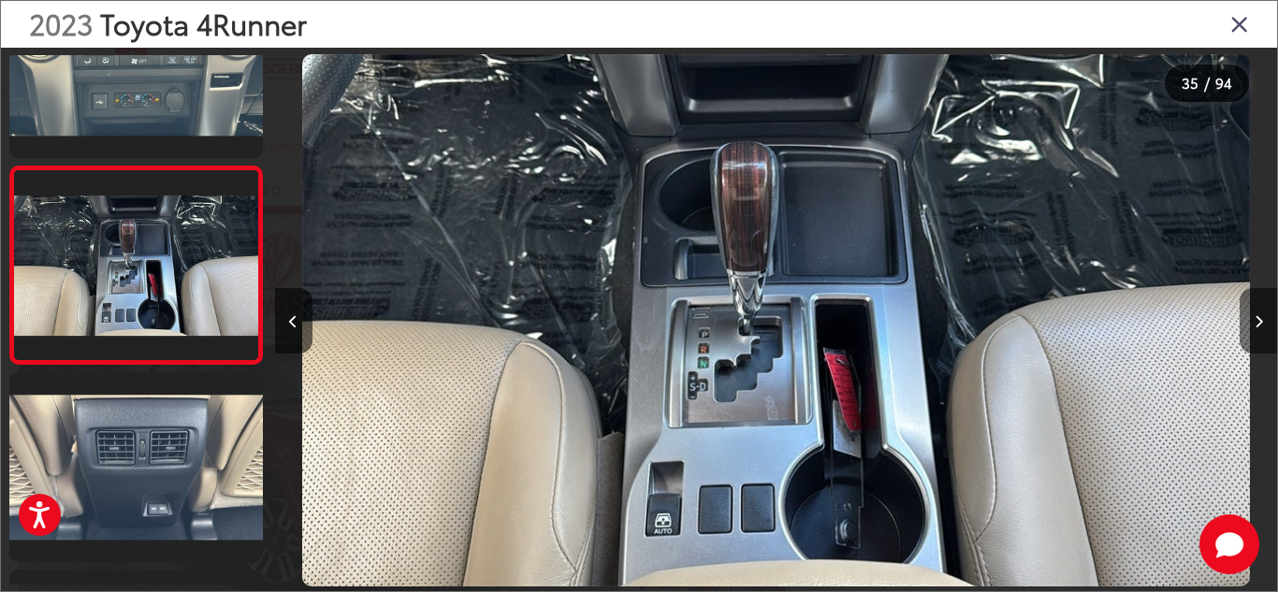
click at [1257, 320] on icon "Next image" at bounding box center [1259, 321] width 8 height 13
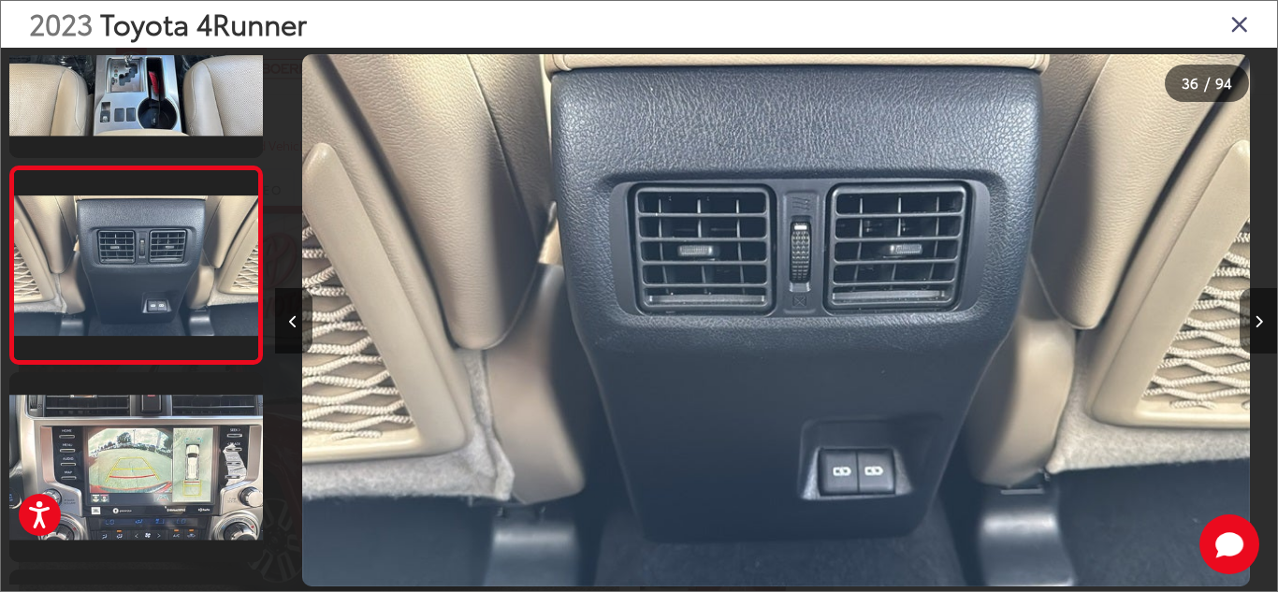
click at [1257, 320] on icon "Next image" at bounding box center [1259, 321] width 8 height 13
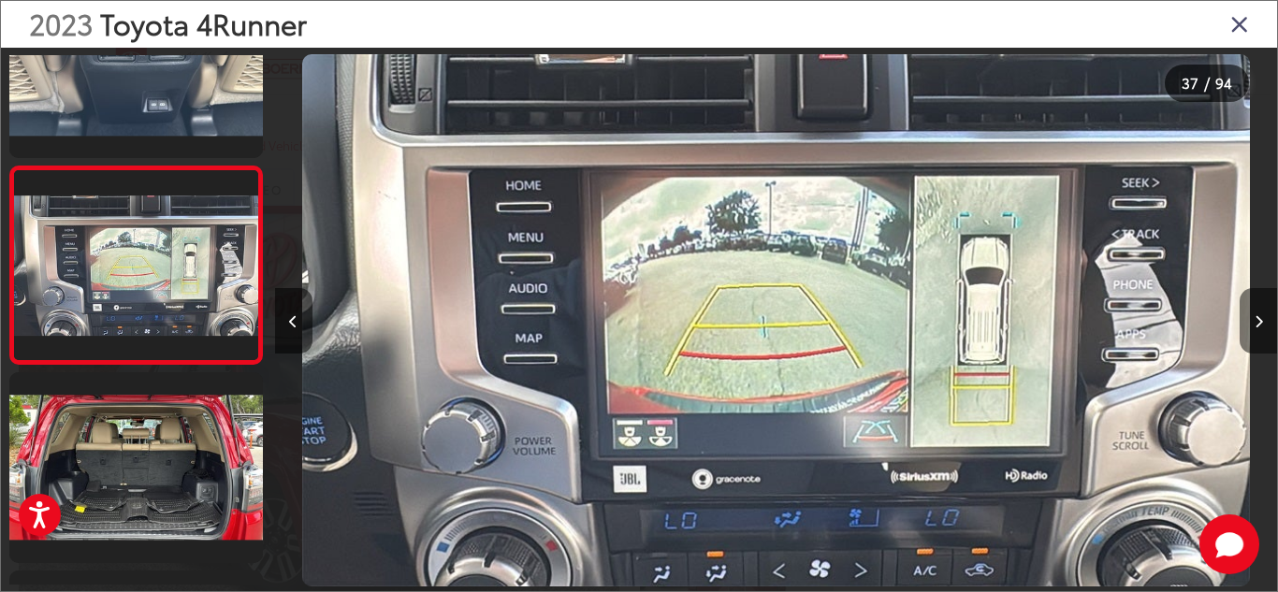
click at [1257, 320] on icon "Next image" at bounding box center [1259, 321] width 8 height 13
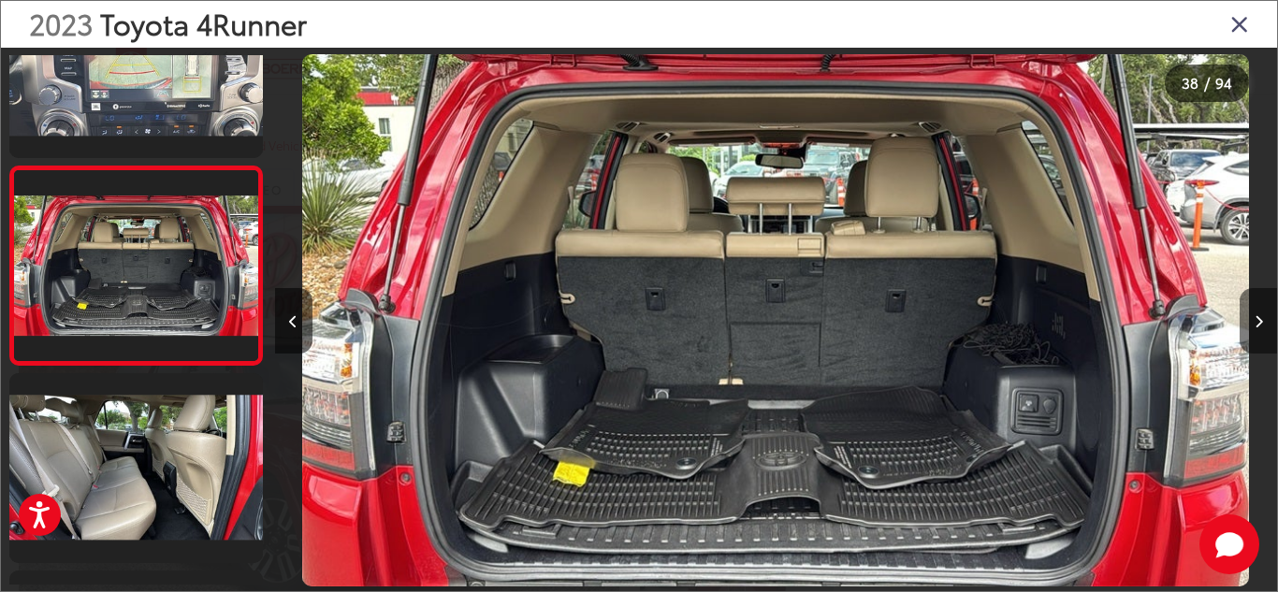
click at [1257, 320] on icon "Next image" at bounding box center [1259, 321] width 8 height 13
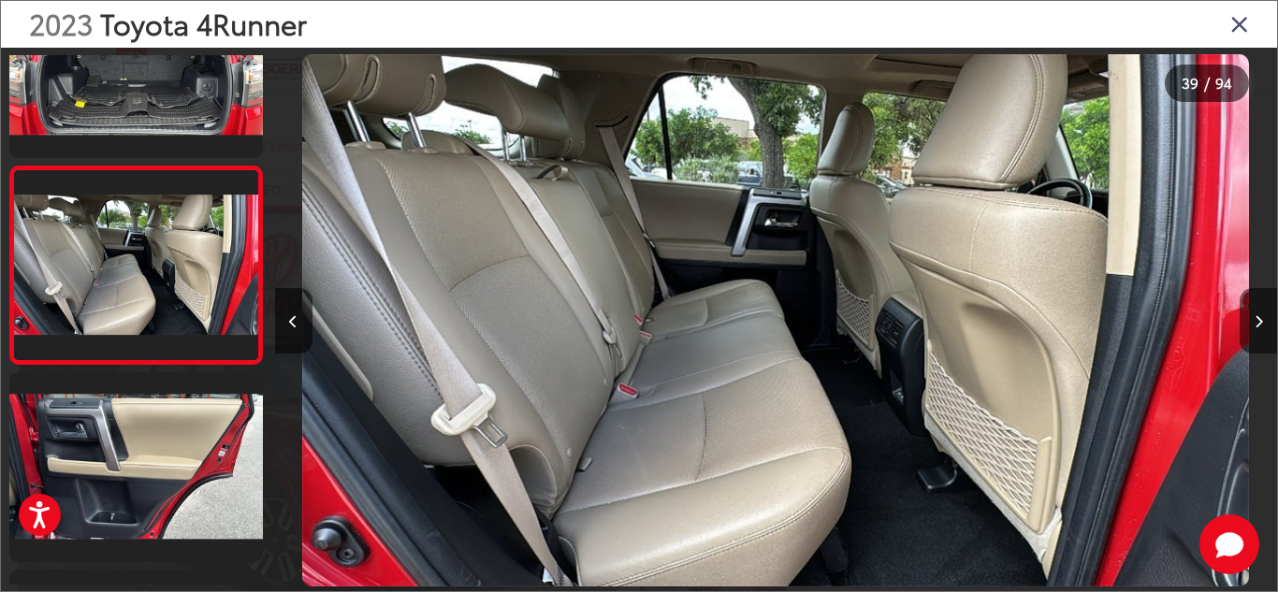
click at [1257, 320] on icon "Next image" at bounding box center [1259, 321] width 8 height 13
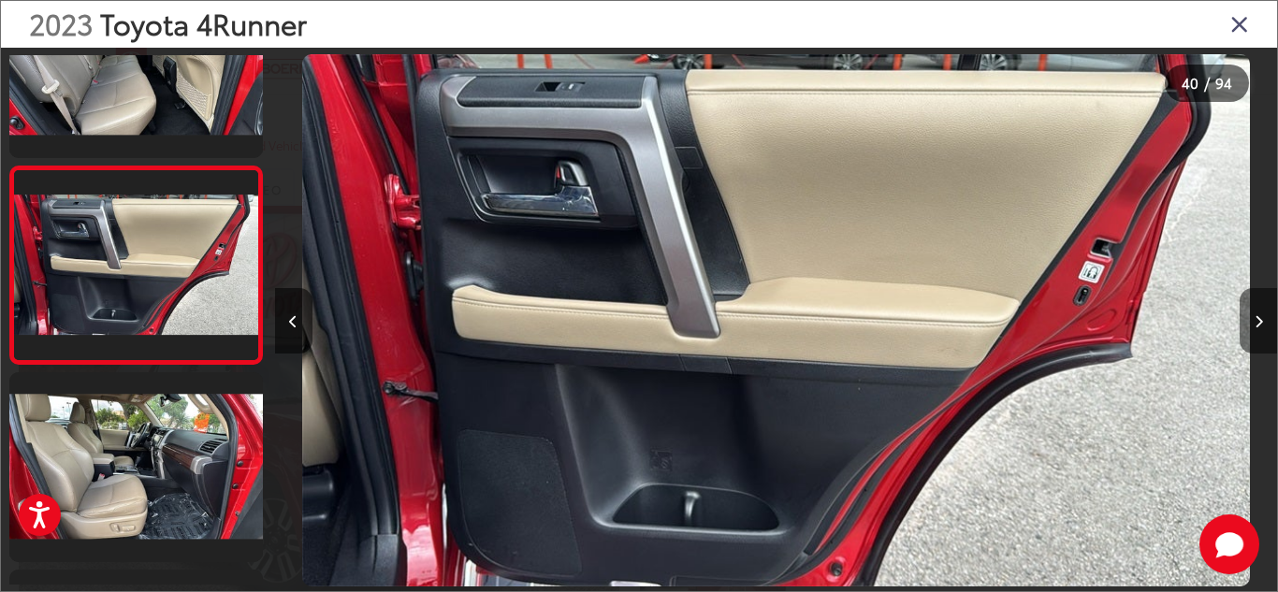
click at [1257, 320] on icon "Next image" at bounding box center [1259, 321] width 8 height 13
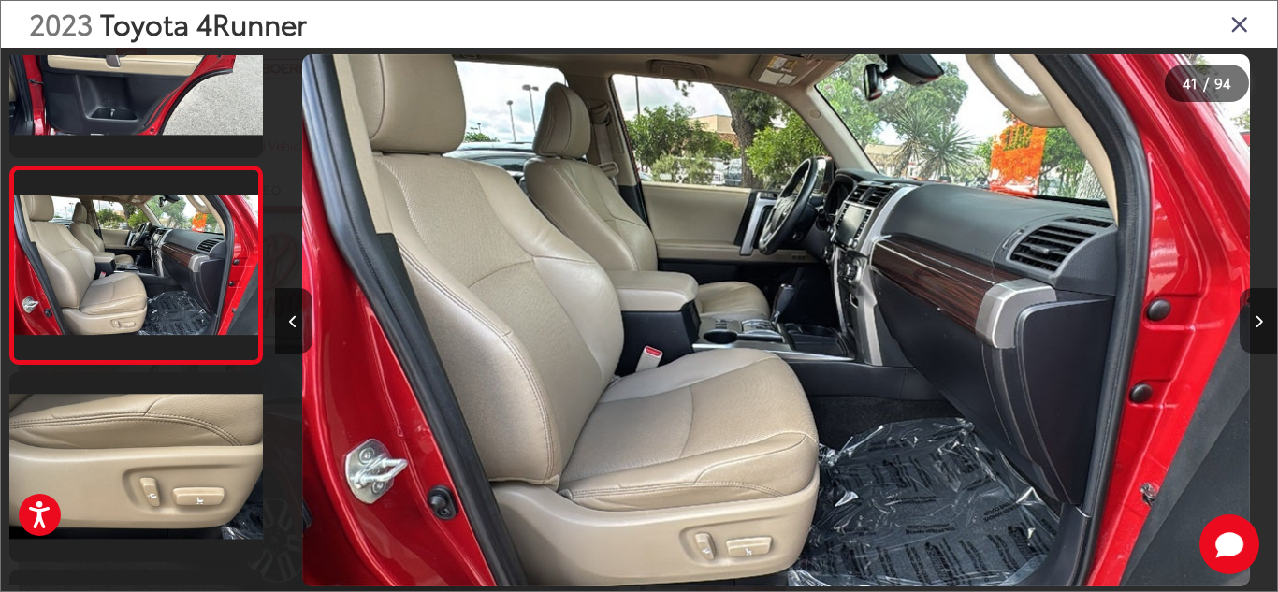
click at [1257, 320] on icon "Next image" at bounding box center [1259, 321] width 8 height 13
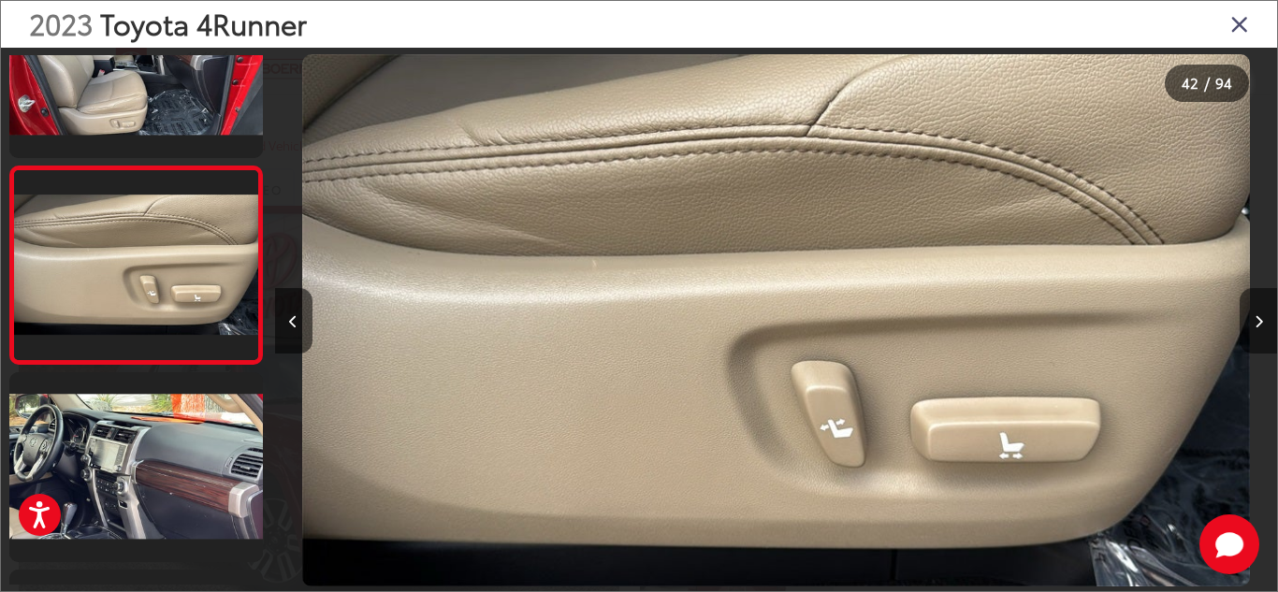
click at [1257, 320] on icon "Next image" at bounding box center [1259, 321] width 8 height 13
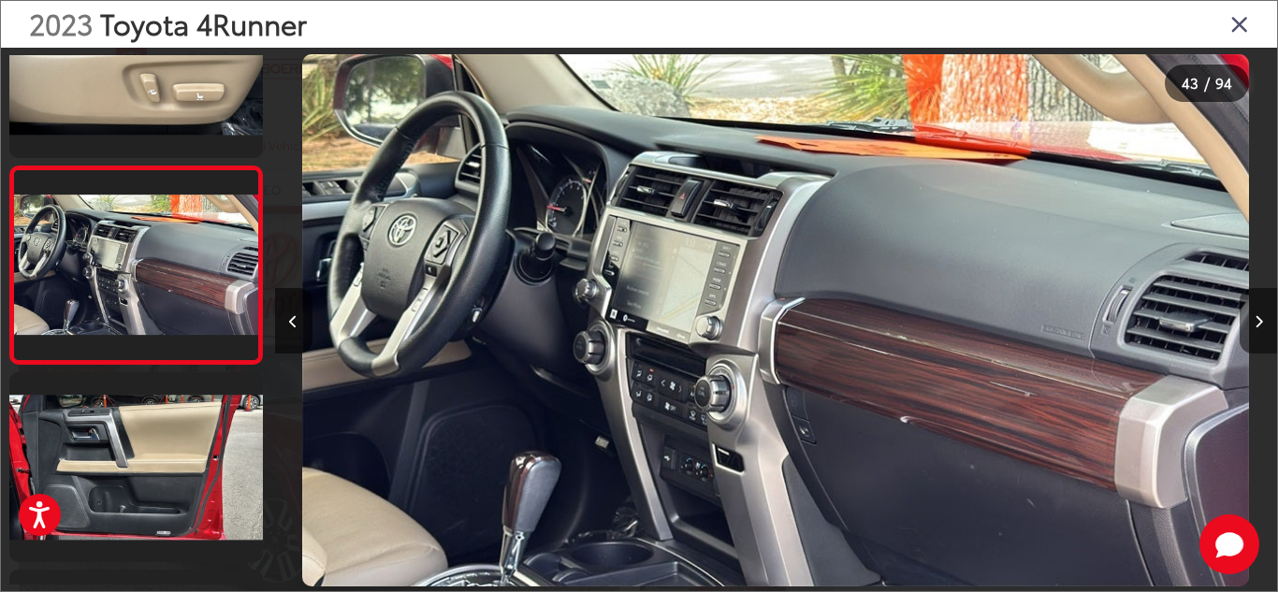
click at [1257, 320] on icon "Next image" at bounding box center [1259, 321] width 8 height 13
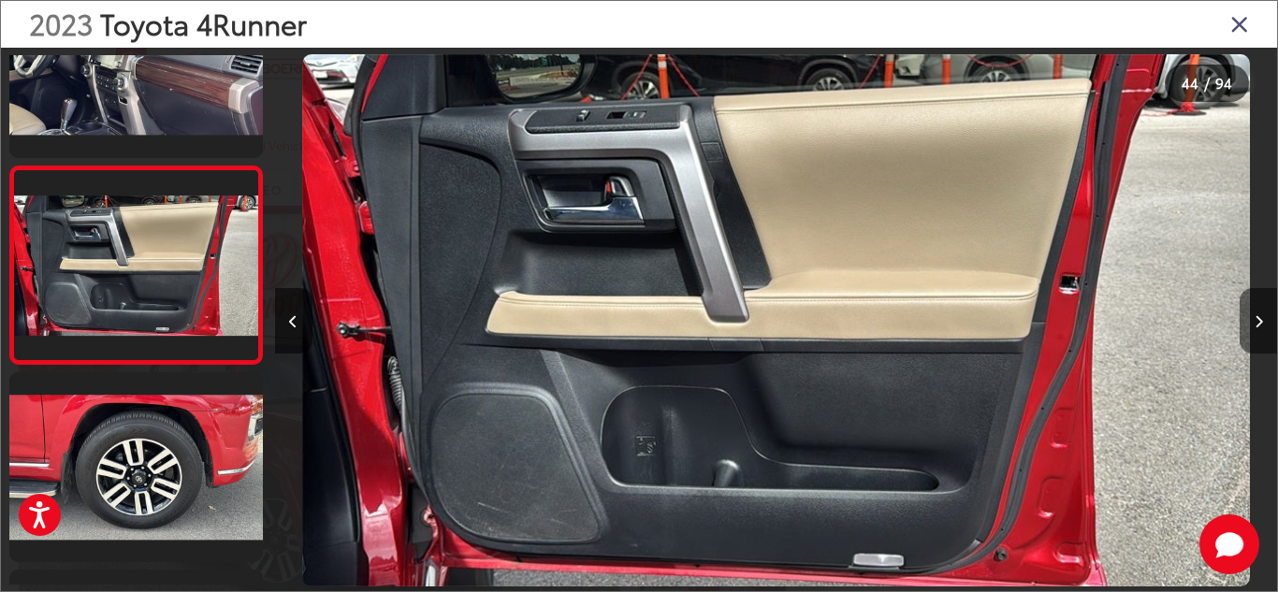
click at [1257, 320] on icon "Next image" at bounding box center [1259, 321] width 8 height 13
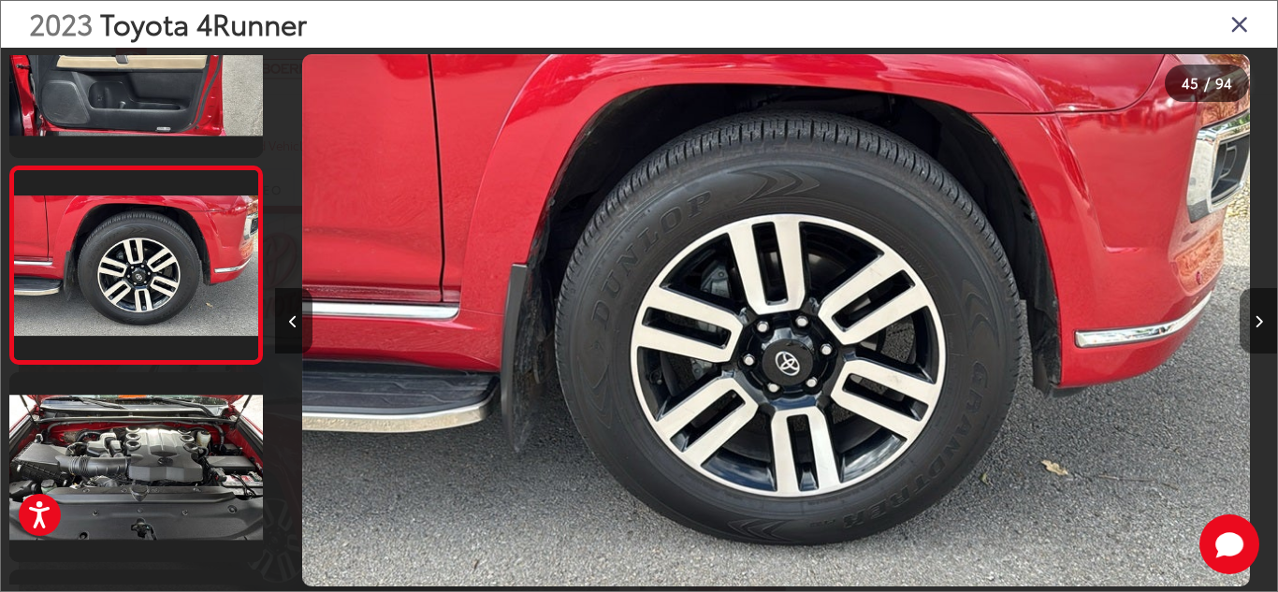
click at [1257, 320] on icon "Next image" at bounding box center [1259, 321] width 8 height 13
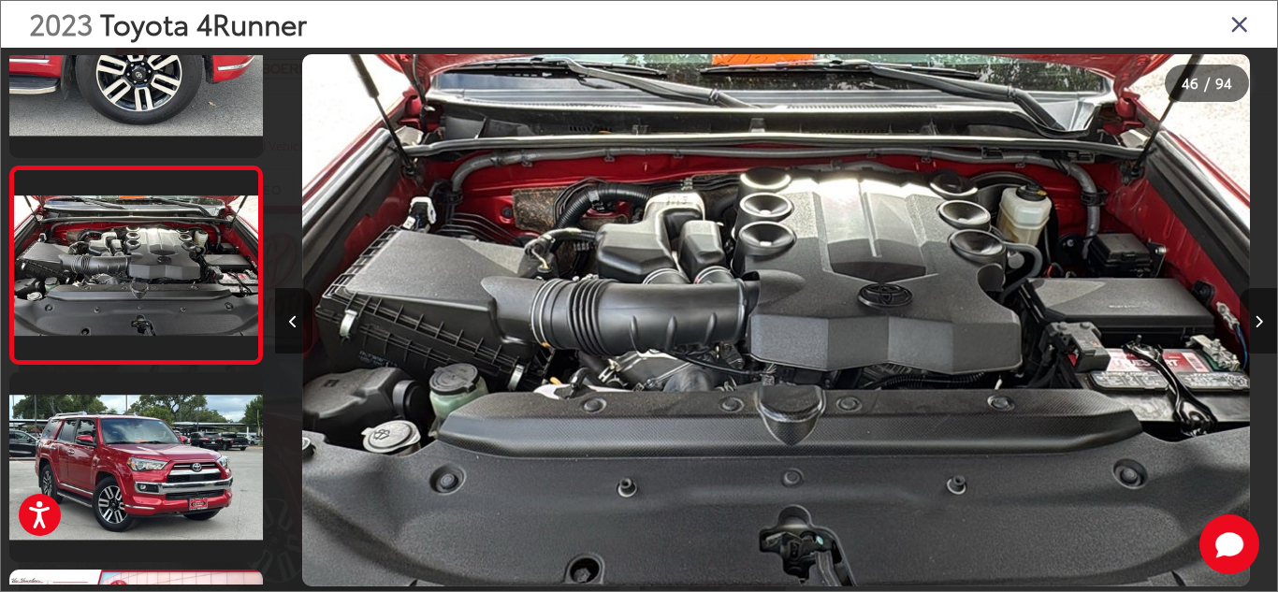
click at [1257, 320] on icon "Next image" at bounding box center [1259, 321] width 8 height 13
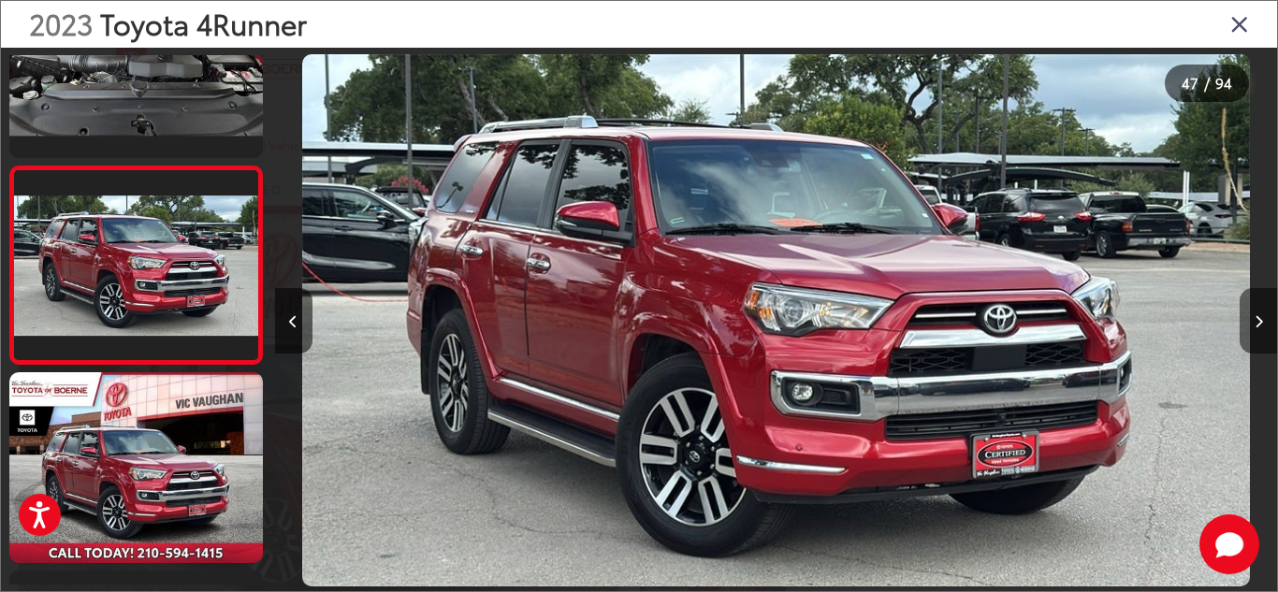
click at [1257, 320] on icon "Next image" at bounding box center [1259, 321] width 8 height 13
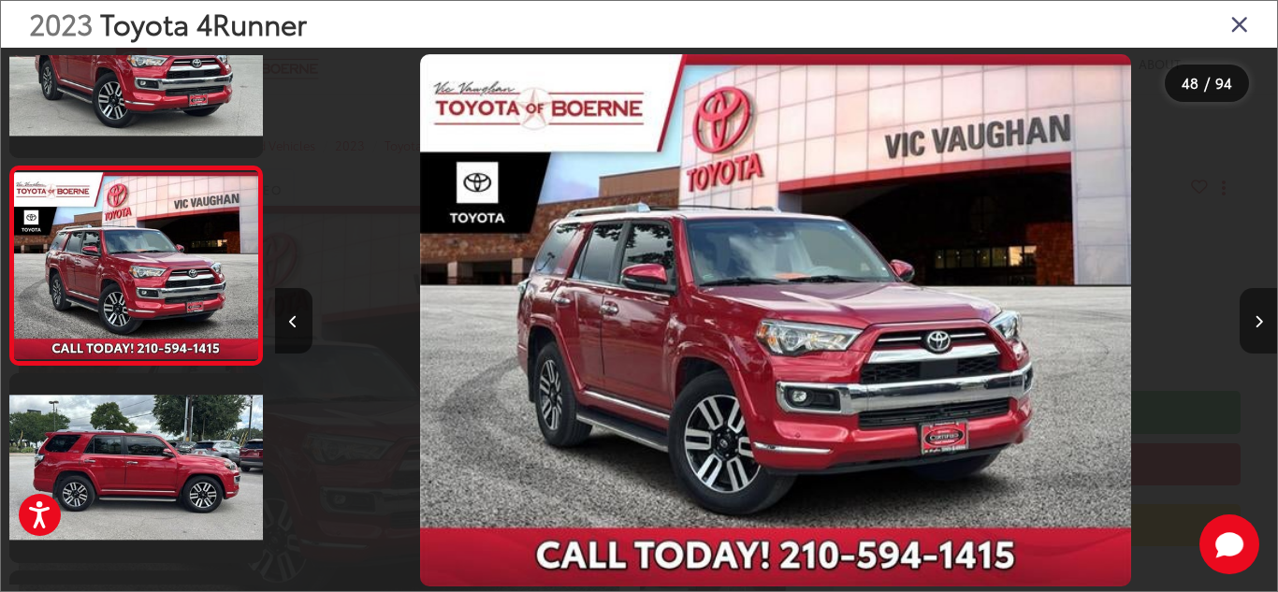
click at [1257, 320] on icon "Next image" at bounding box center [1259, 321] width 8 height 13
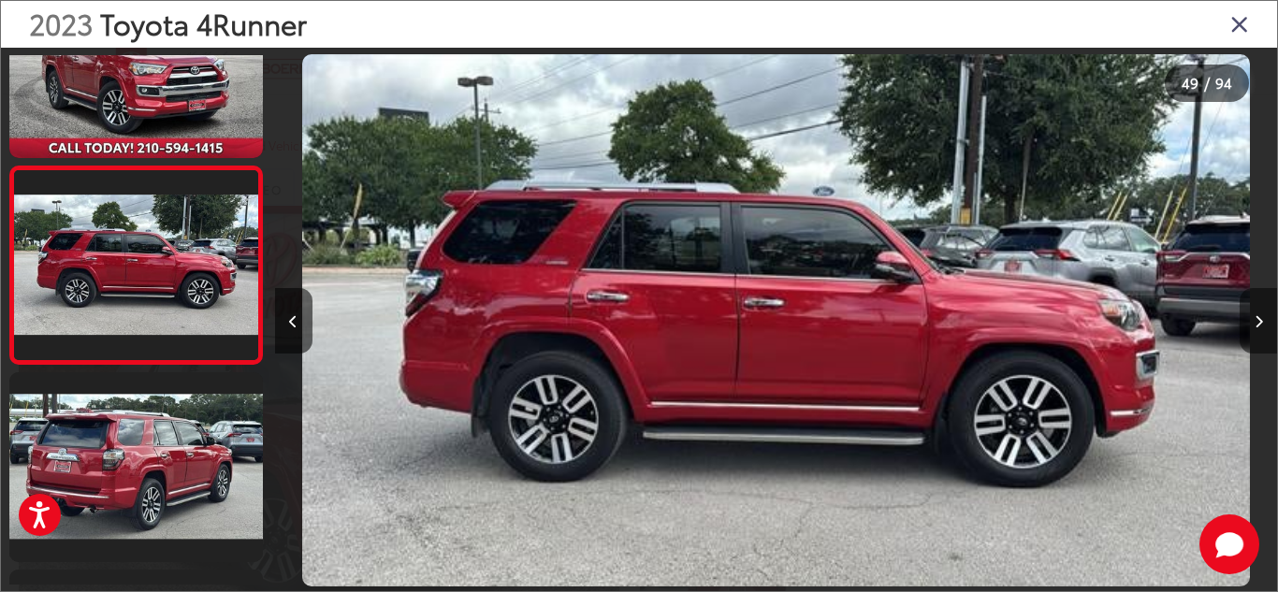
click at [1257, 320] on icon "Next image" at bounding box center [1259, 321] width 8 height 13
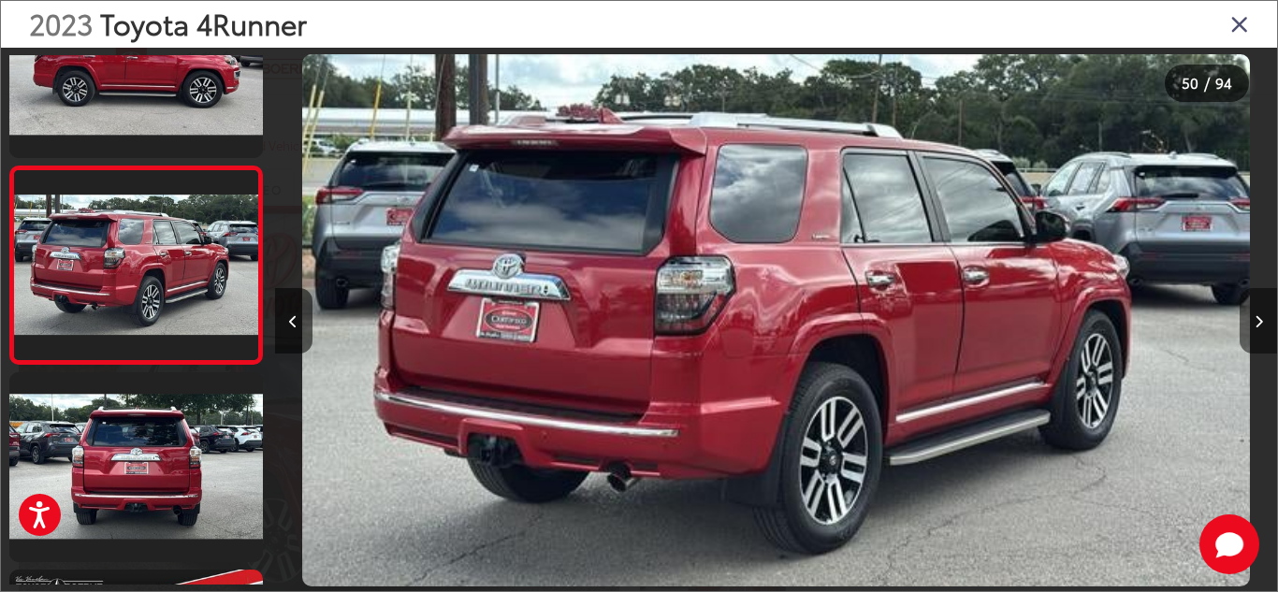
click at [1257, 320] on icon "Next image" at bounding box center [1259, 321] width 8 height 13
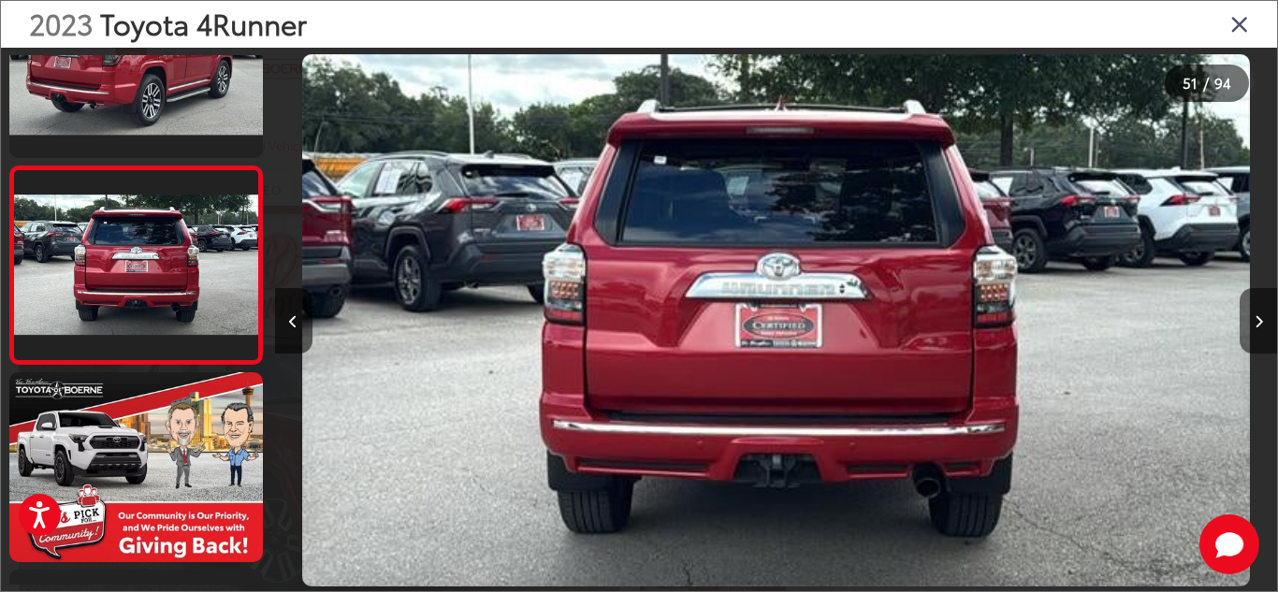
click at [1257, 320] on icon "Next image" at bounding box center [1259, 321] width 8 height 13
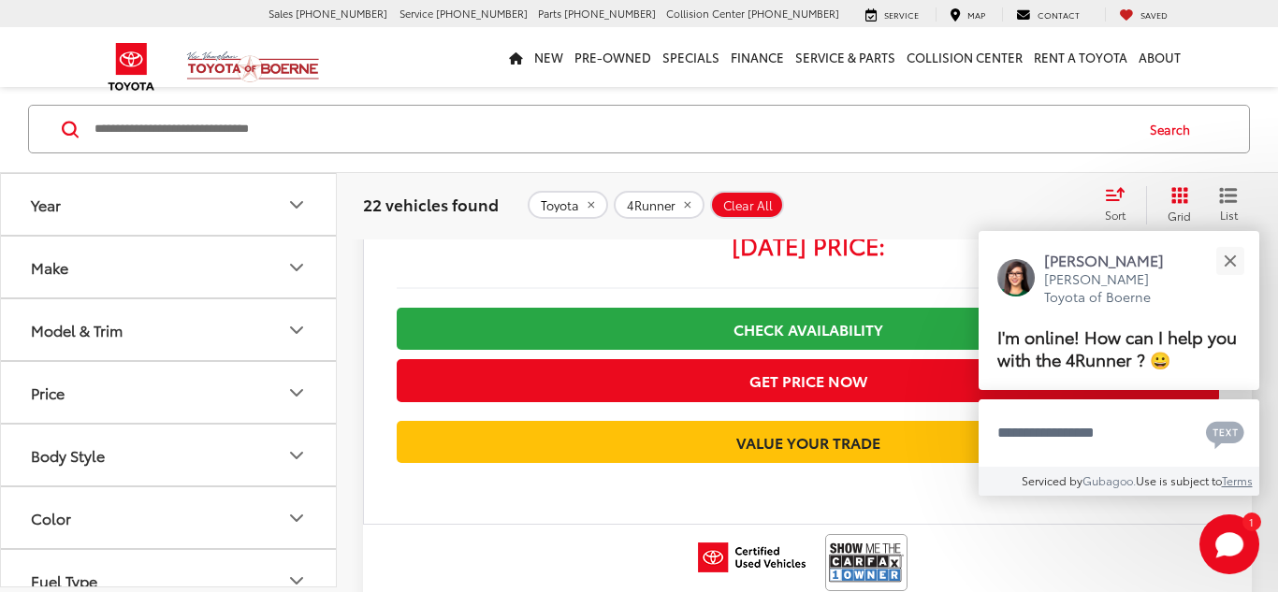
scroll to position [2405, 0]
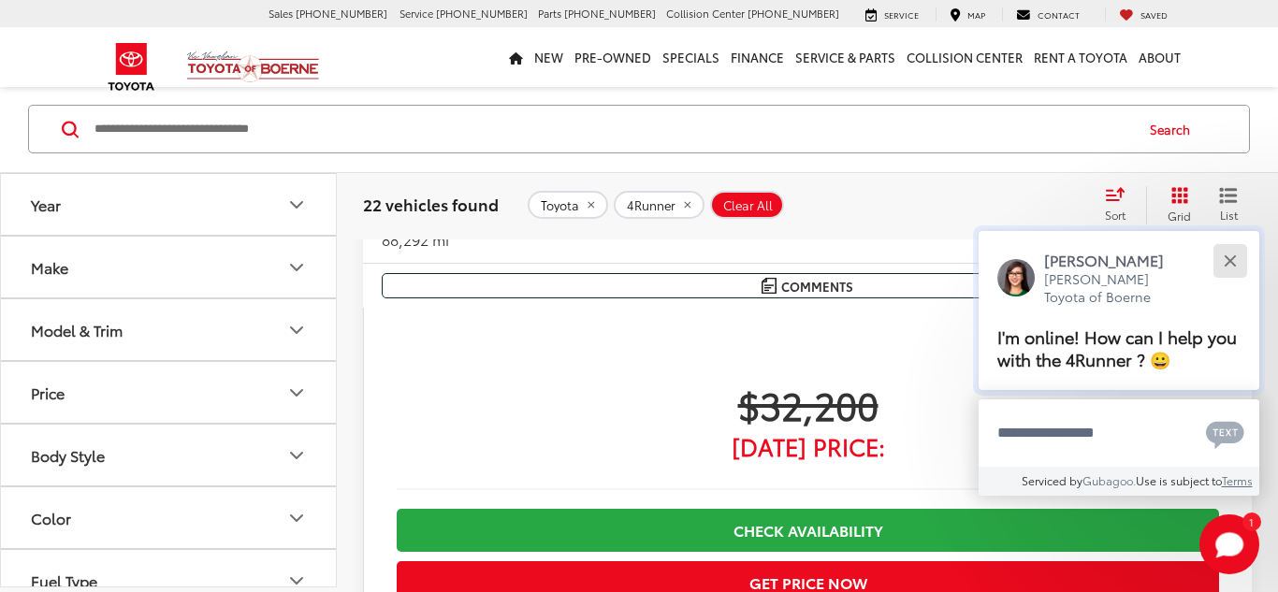
click at [1230, 259] on div "Close" at bounding box center [1230, 260] width 12 height 12
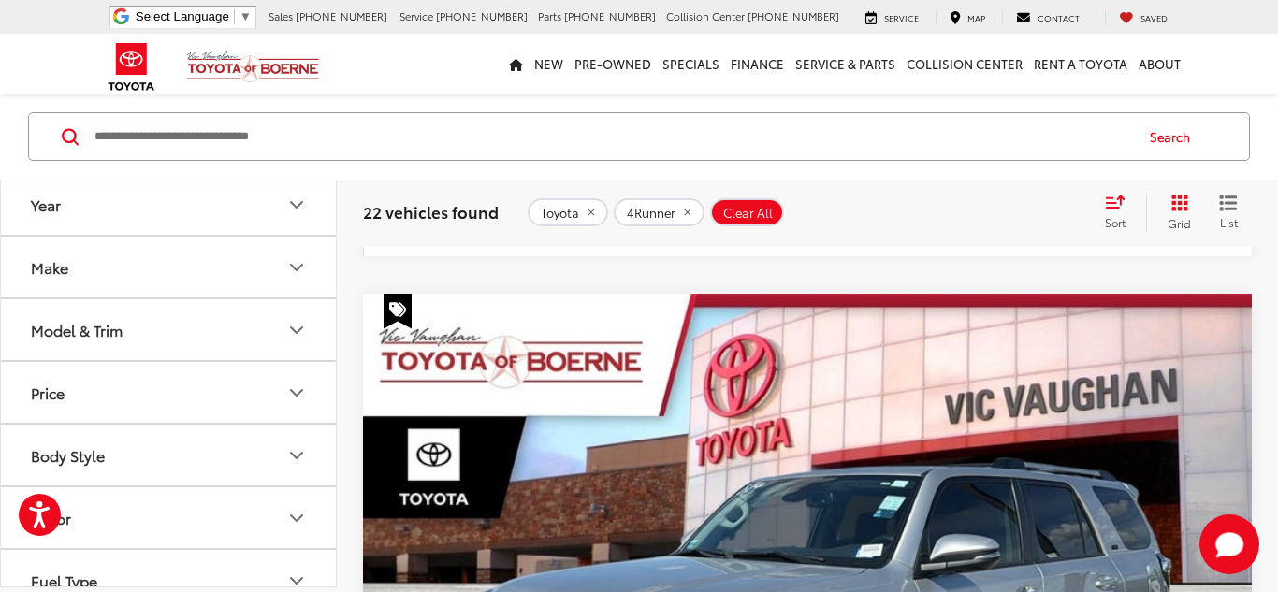
scroll to position [6105, 0]
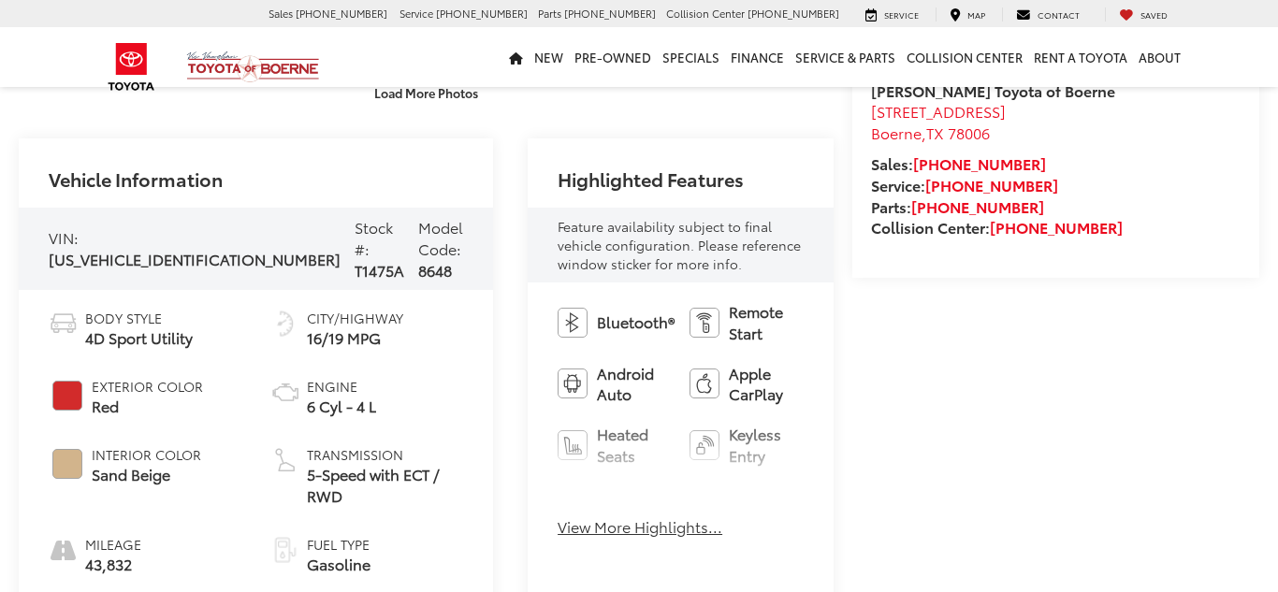
scroll to position [646, 0]
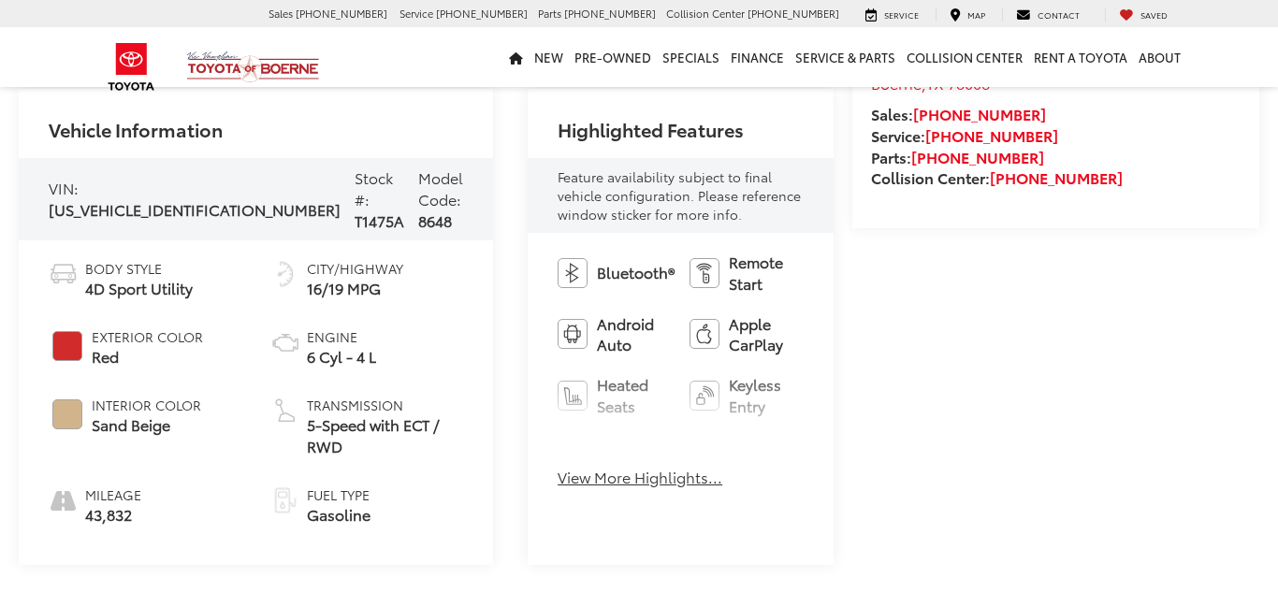
click at [558, 468] on button "View More Highlights..." at bounding box center [640, 478] width 165 height 22
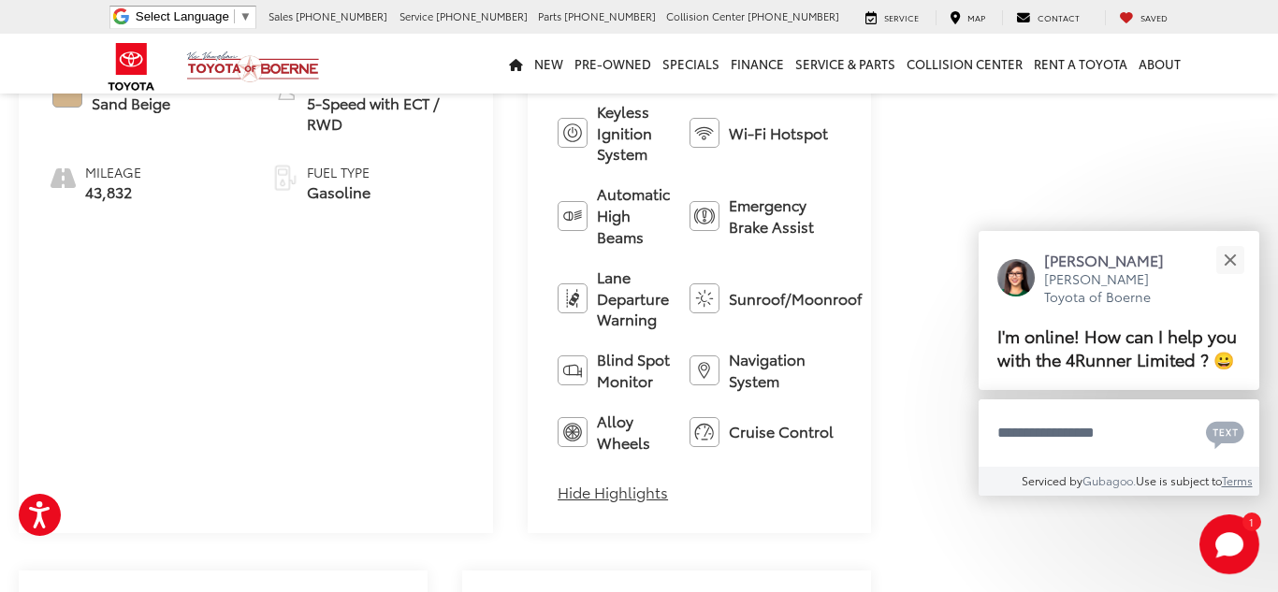
scroll to position [1162, 0]
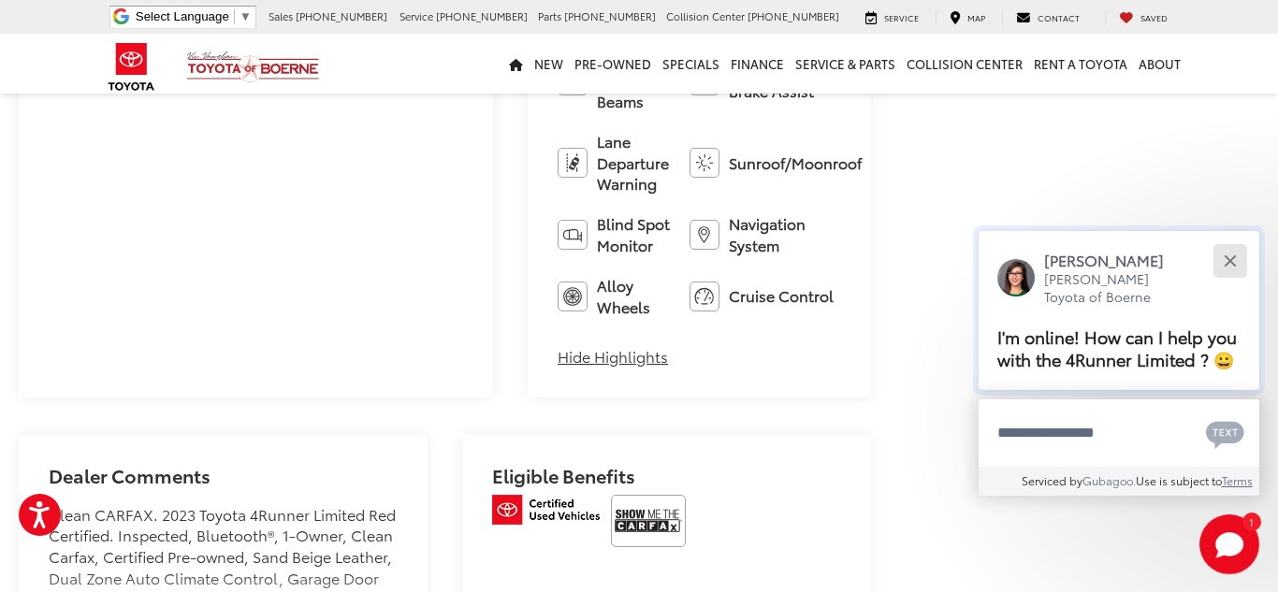
click at [1232, 261] on div "Close" at bounding box center [1230, 260] width 12 height 12
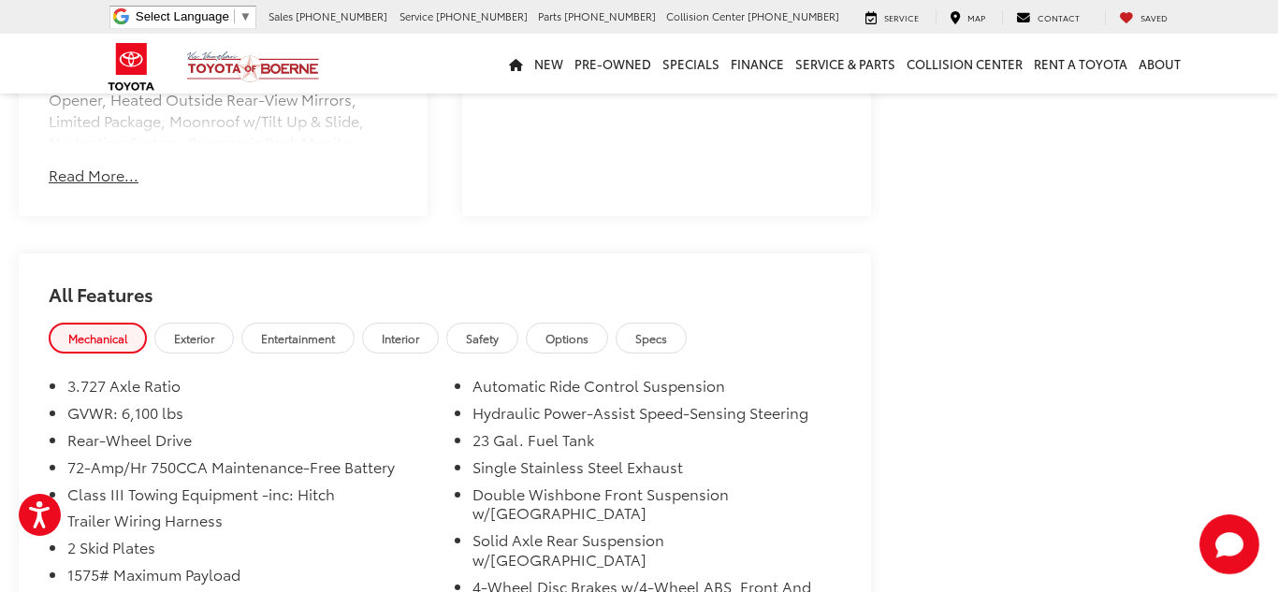
scroll to position [1663, 0]
click at [405, 329] on span "Interior" at bounding box center [400, 337] width 37 height 16
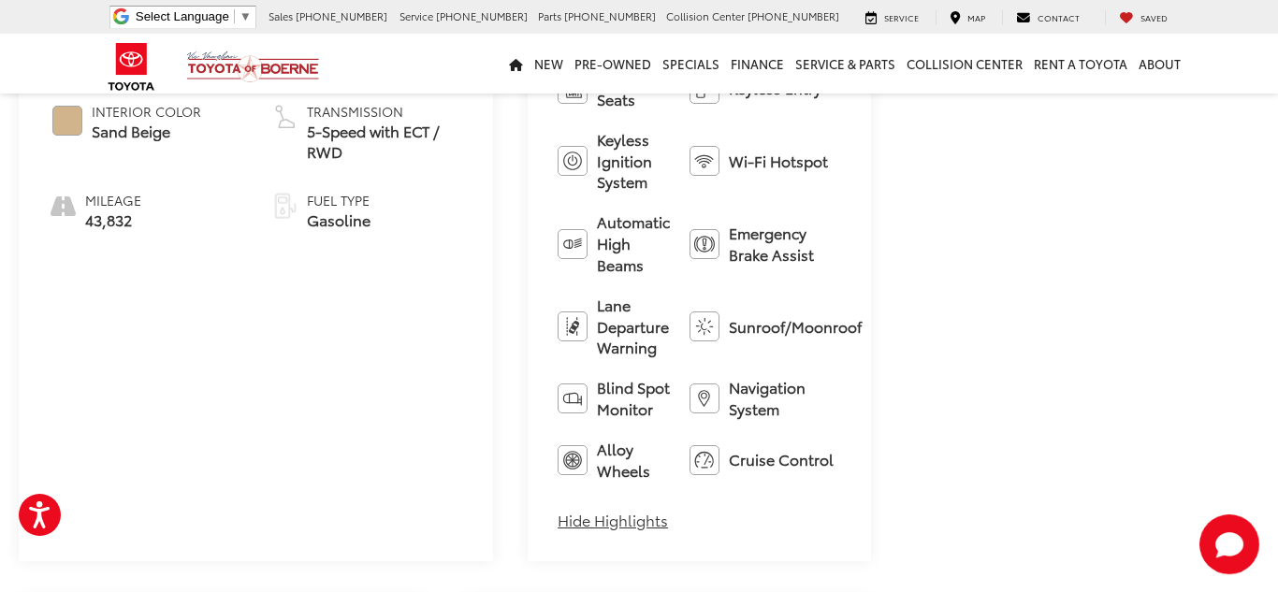
scroll to position [997, 0]
